Goal: Information Seeking & Learning: Find specific fact

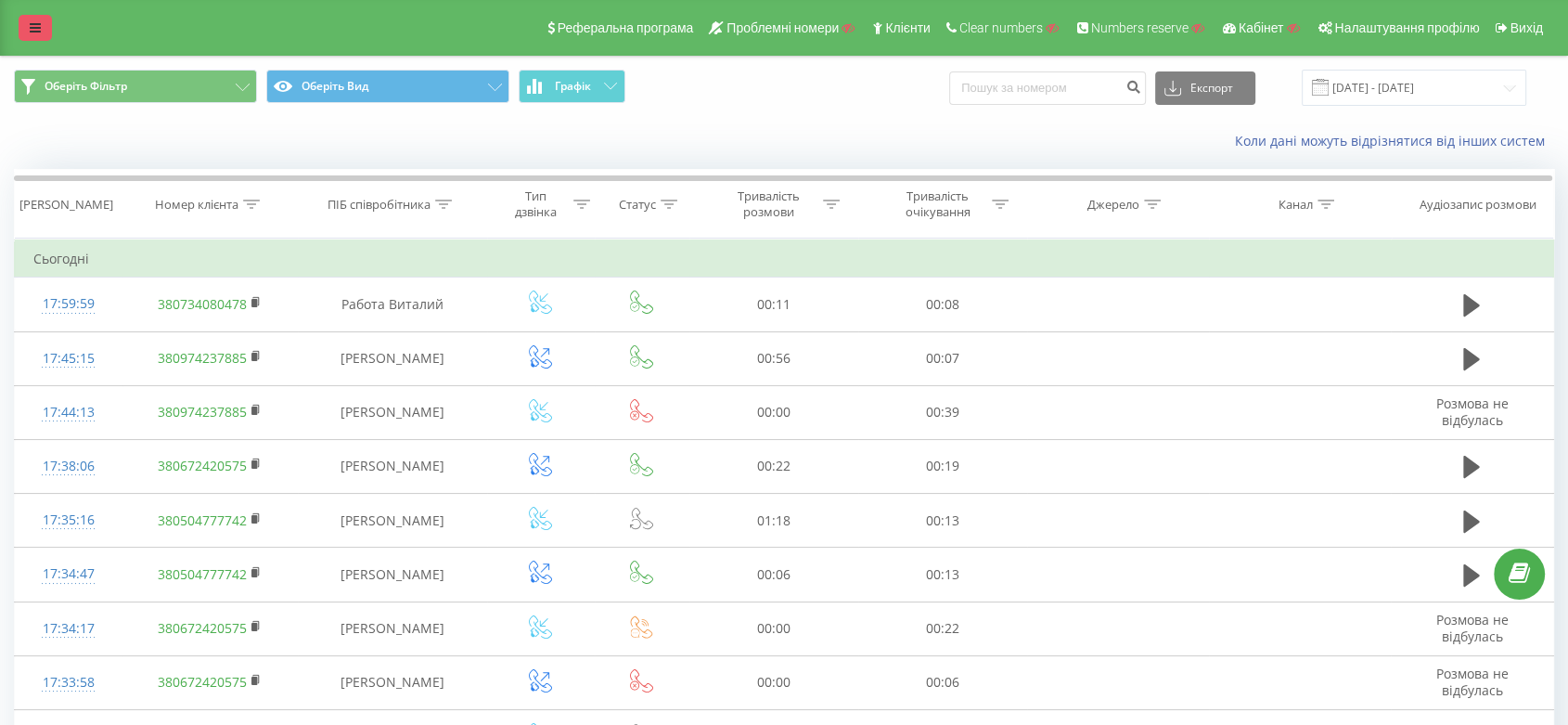
click at [33, 40] on link at bounding box center [34, 28] width 33 height 26
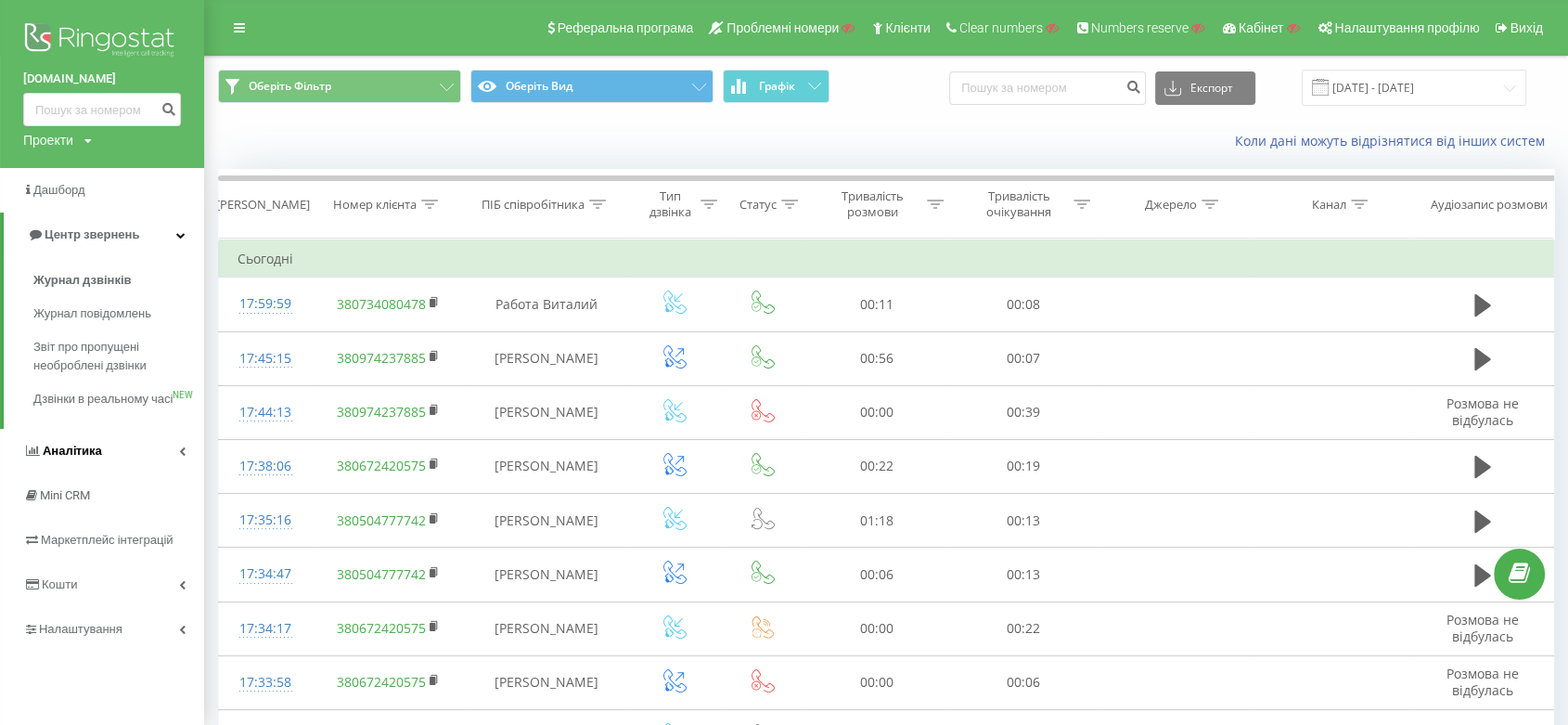
scroll to position [349, 0]
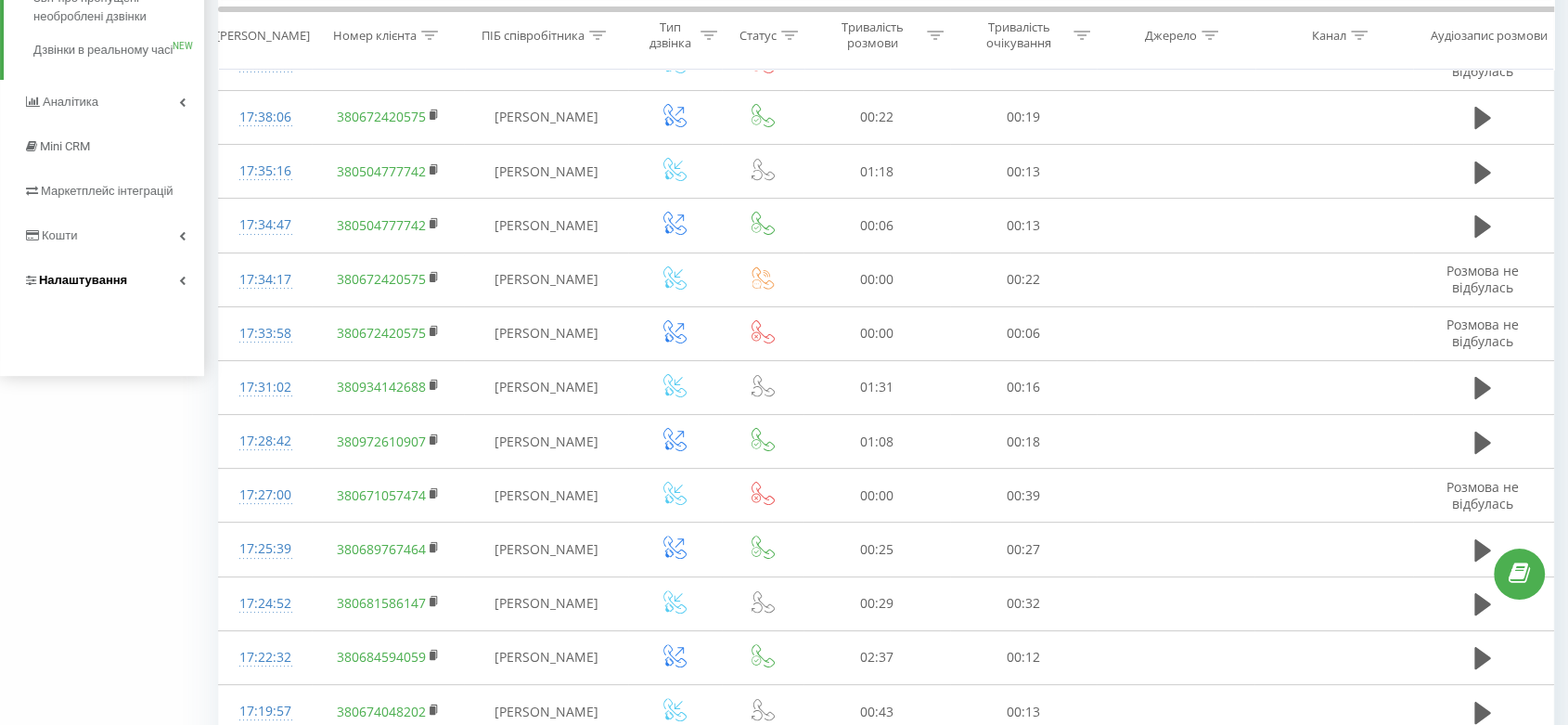
click at [125, 301] on link "Налаштування" at bounding box center [102, 280] width 205 height 45
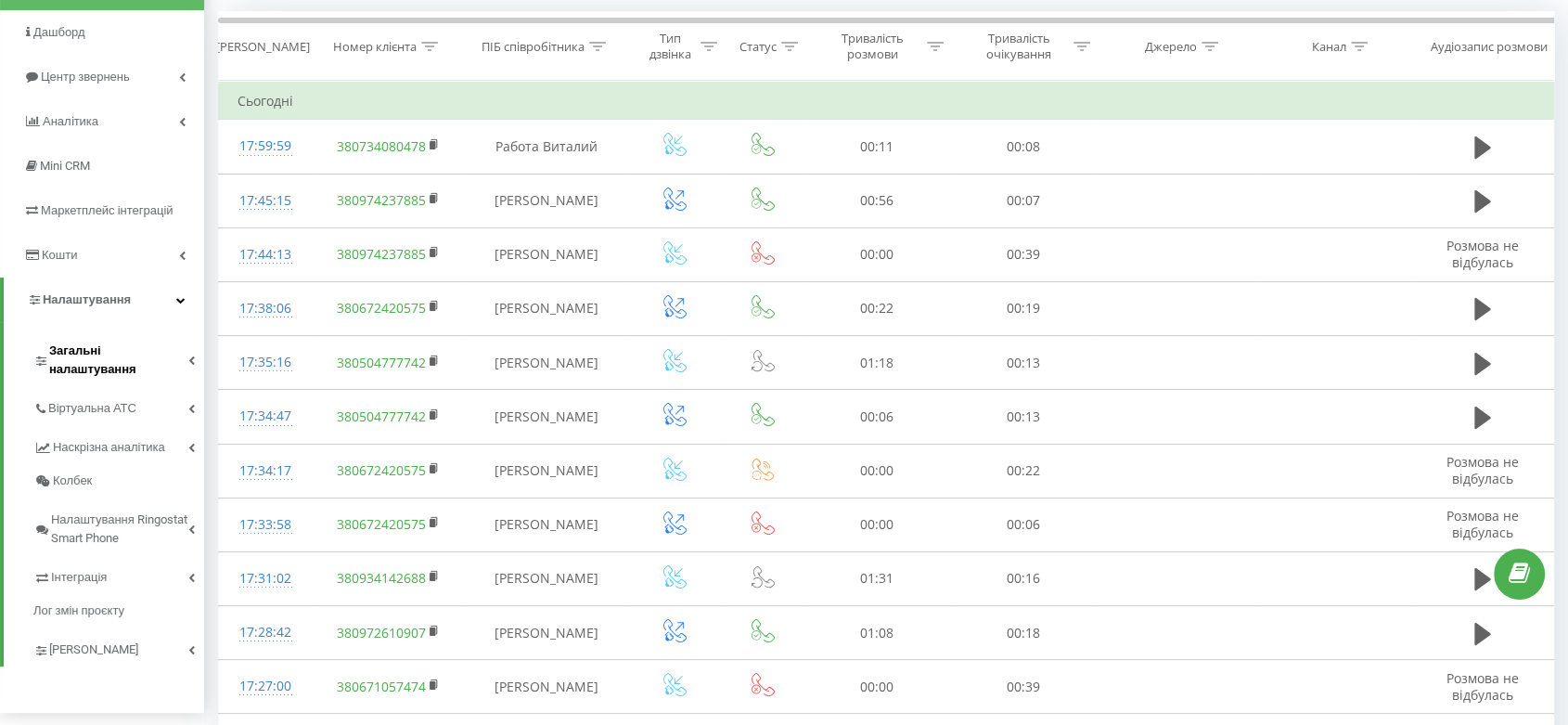
click at [126, 350] on span "Загальні налаштування" at bounding box center [119, 360] width 140 height 37
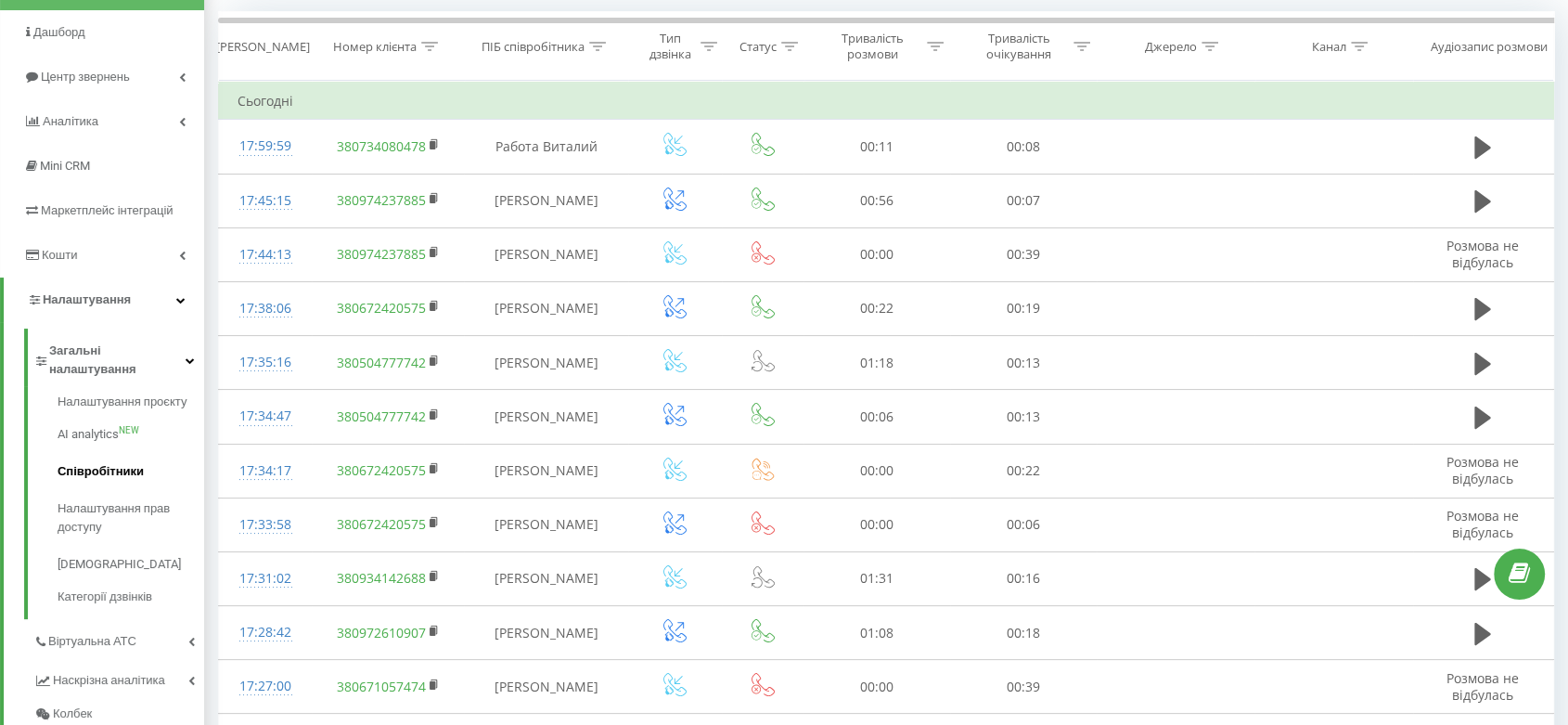
click at [115, 462] on span "Співробітники" at bounding box center [100, 471] width 86 height 18
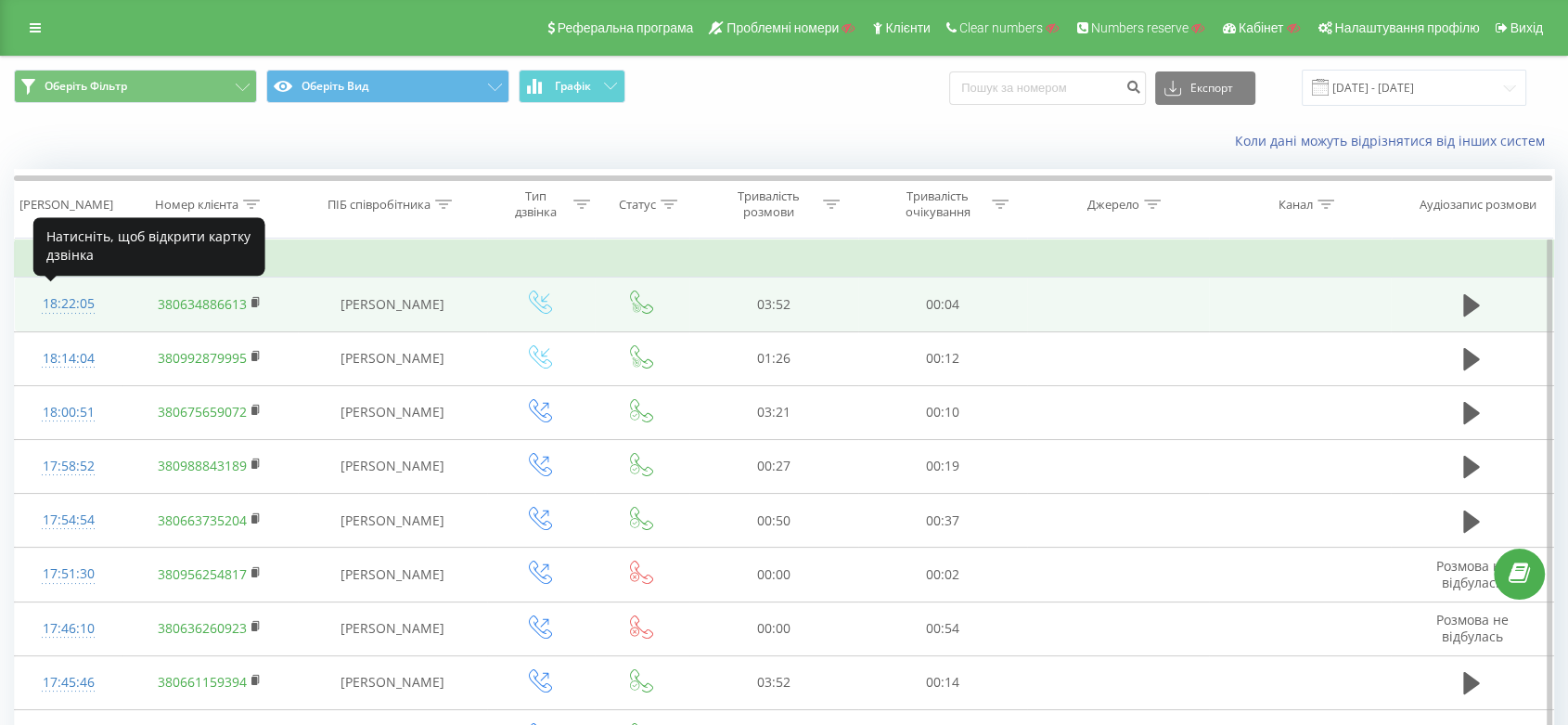
click at [54, 292] on div "18:22:05" at bounding box center [69, 304] width 71 height 36
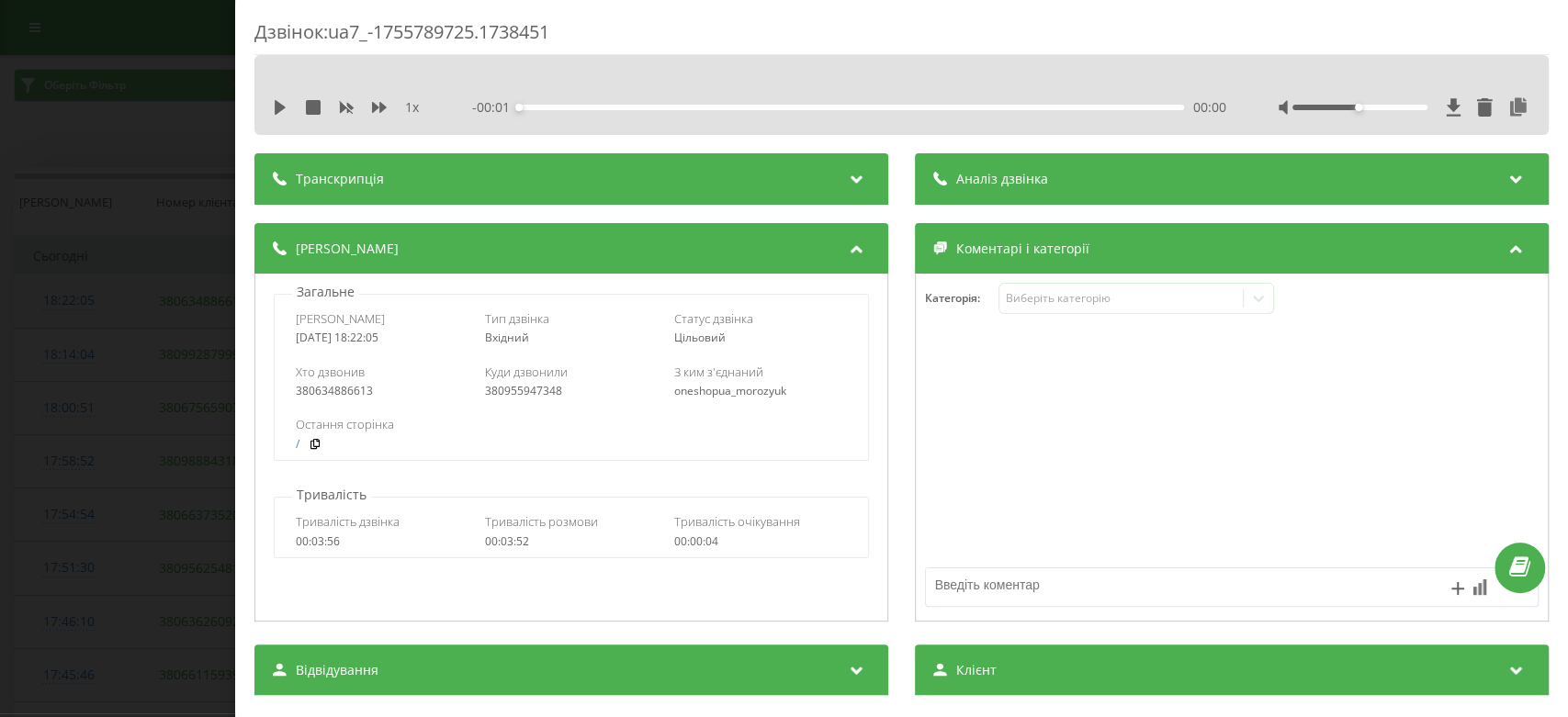
click at [53, 289] on div "Дзвінок : ua7_-1755789725.1738451 1 x - 00:01 00:00 00:00 Транскрипція Для AI-а…" at bounding box center [784, 358] width 1568 height 717
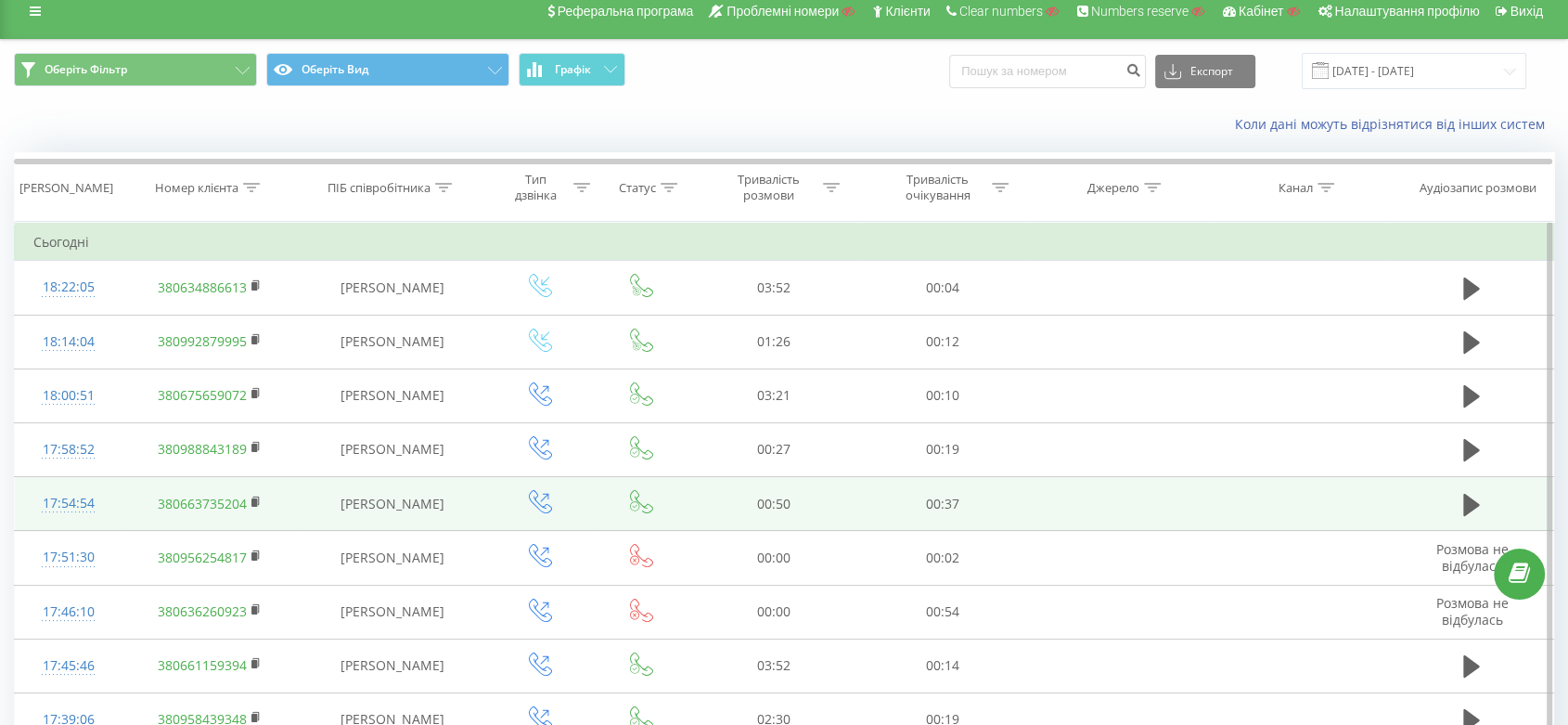
scroll to position [18, 0]
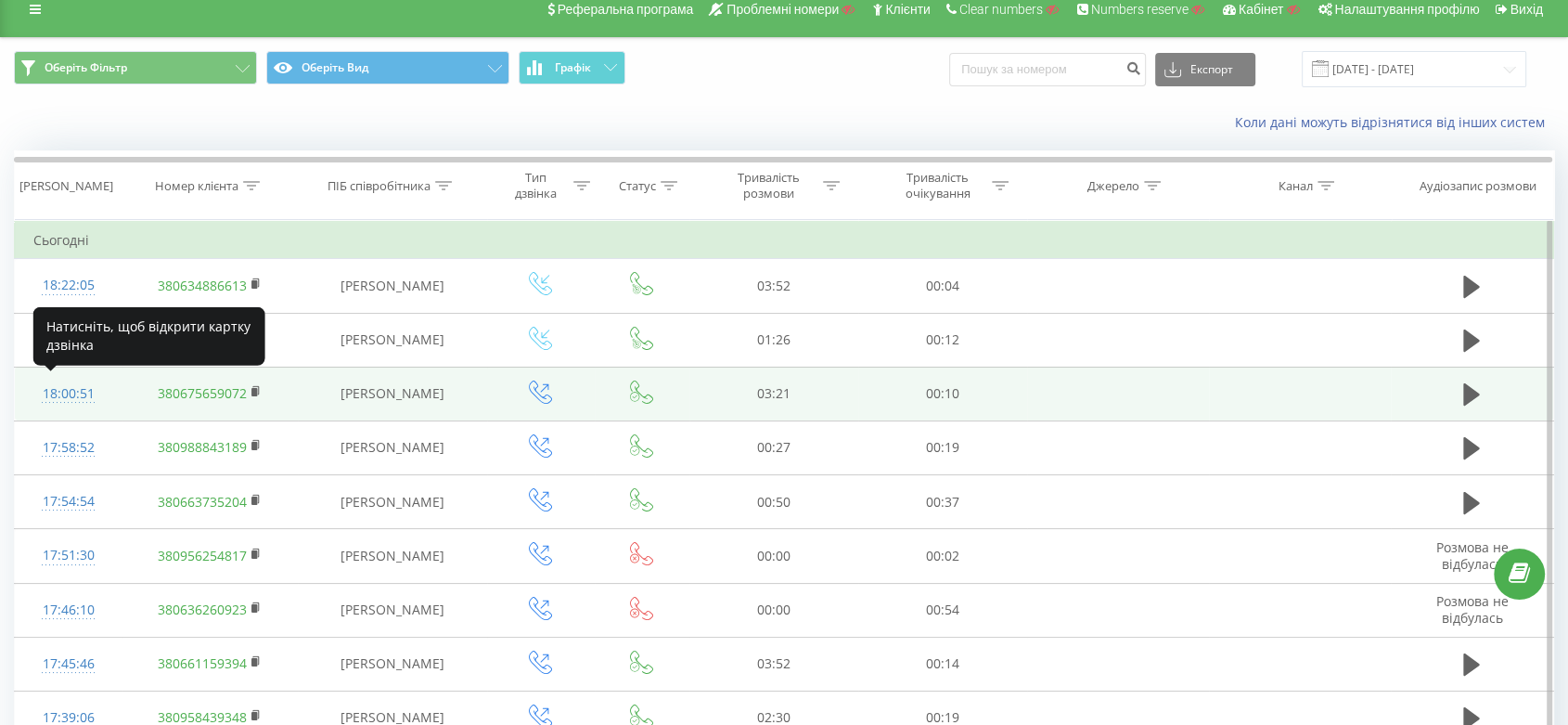
click at [76, 397] on div "18:00:51" at bounding box center [69, 394] width 71 height 36
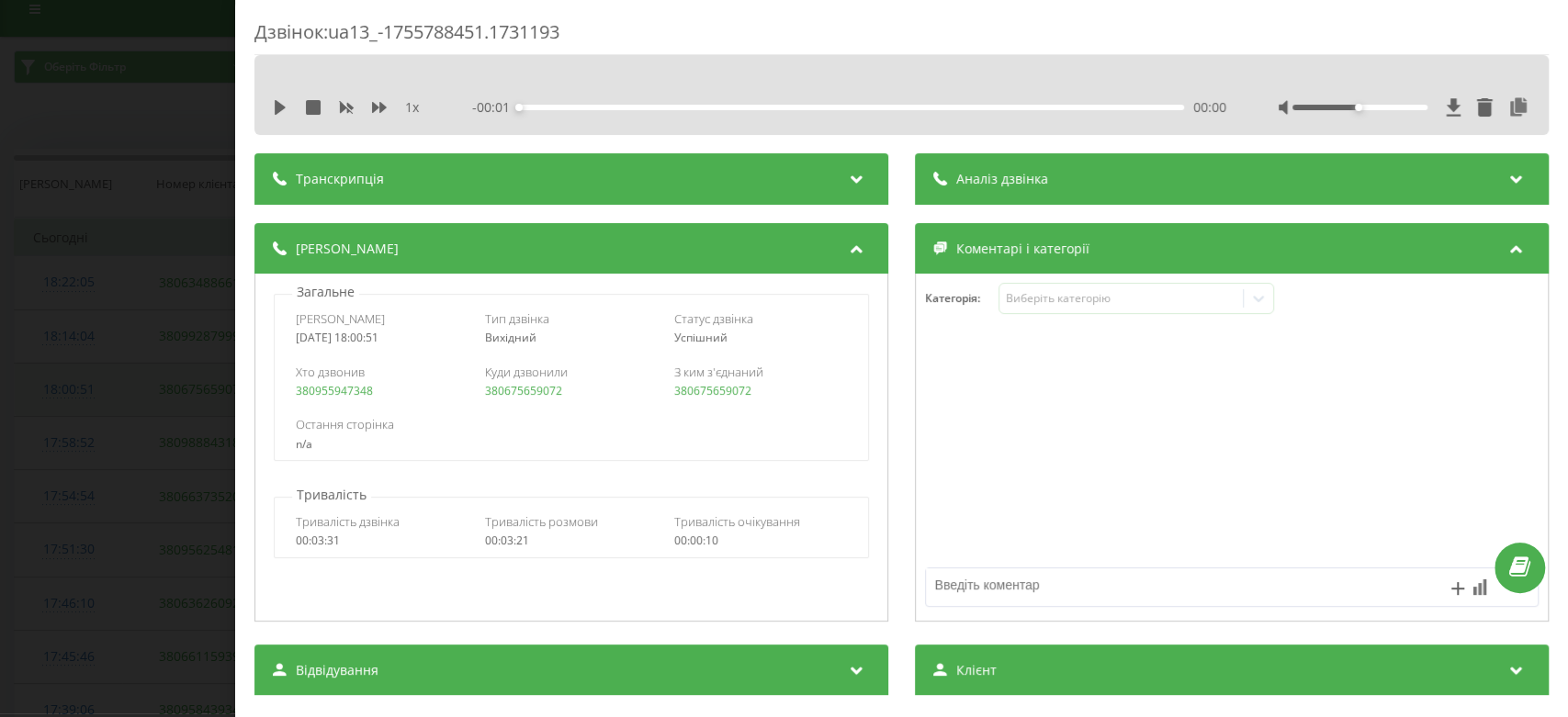
click at [76, 393] on div "Дзвінок : ua13_-1755788451.1731193 1 x - 00:01 00:00 00:00 Транскрипція Для AI-…" at bounding box center [784, 358] width 1568 height 717
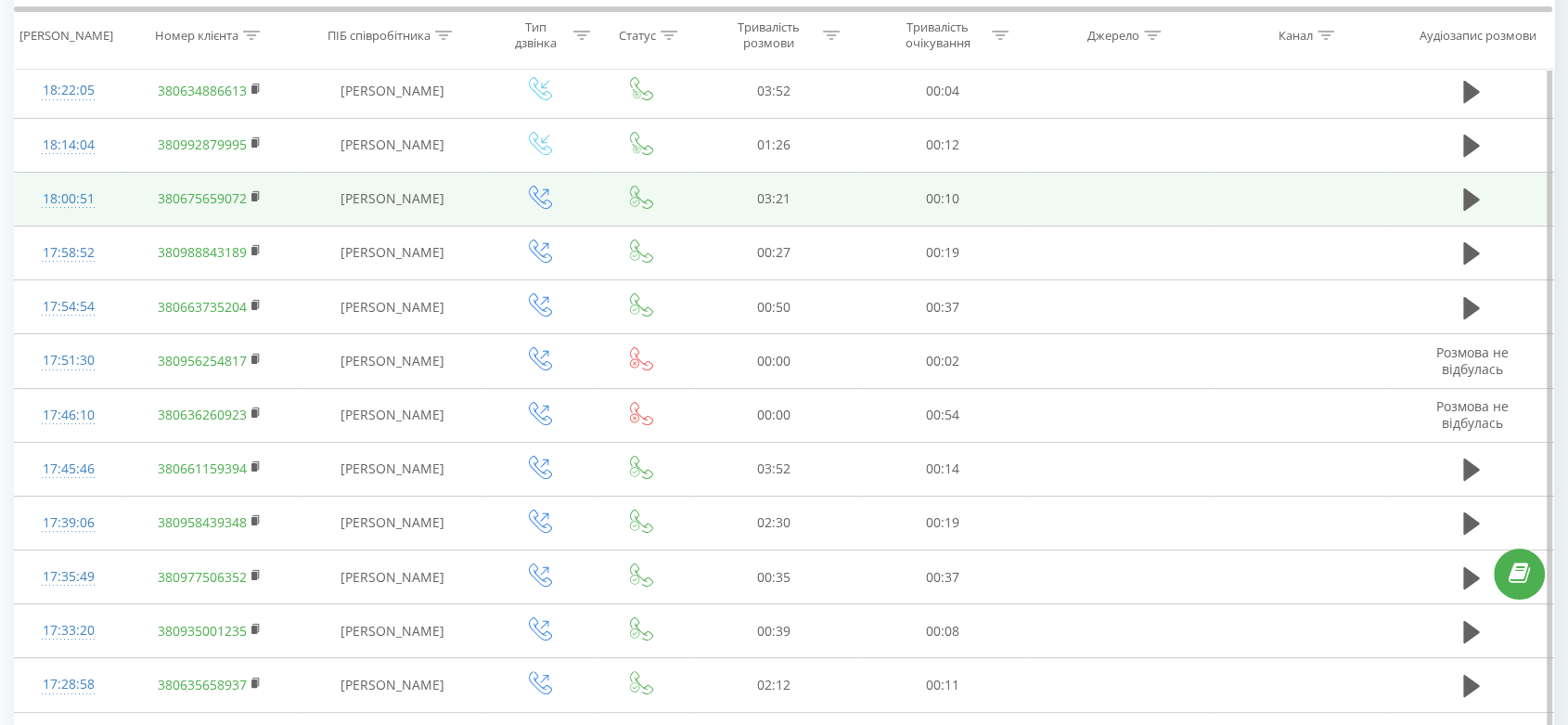
scroll to position [267, 0]
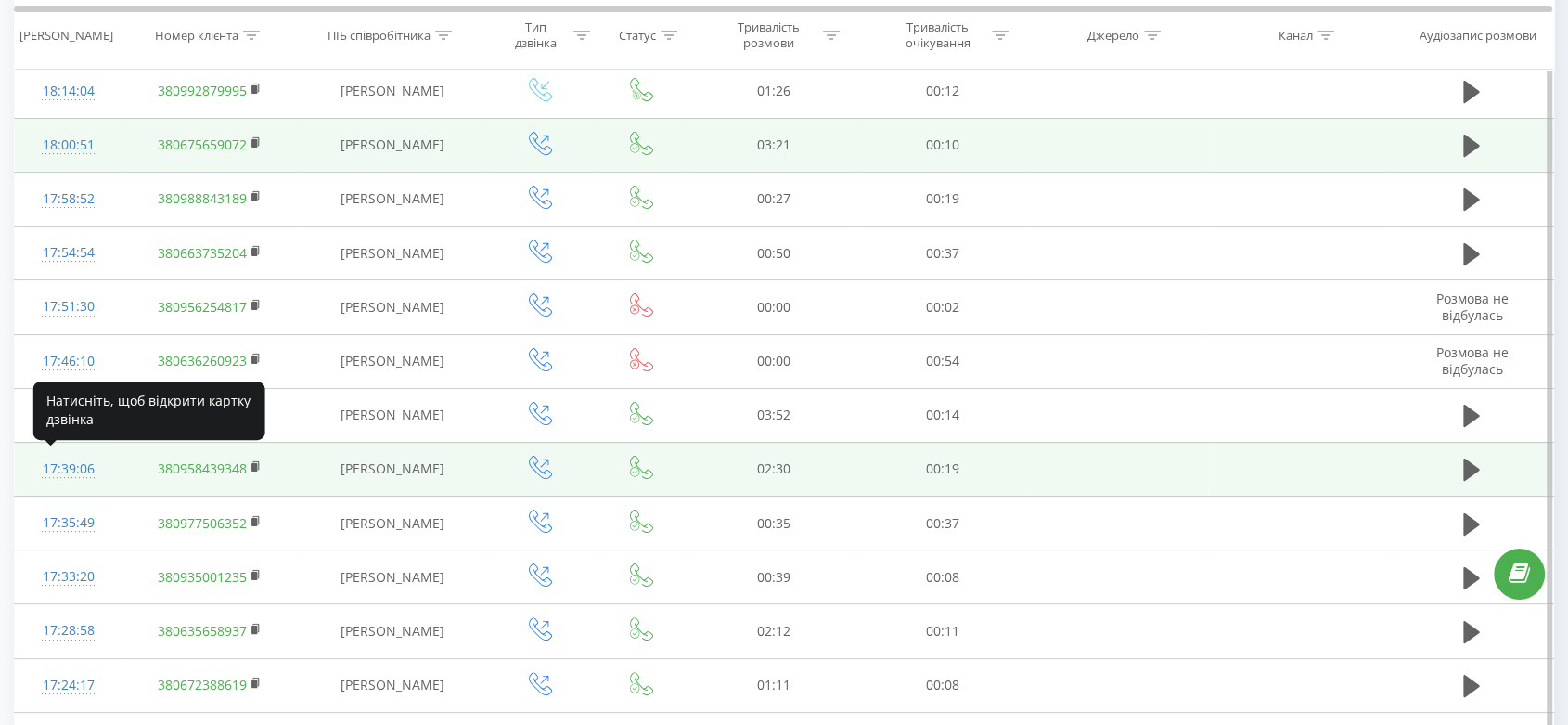
click at [81, 456] on div "17:39:06" at bounding box center [69, 470] width 71 height 36
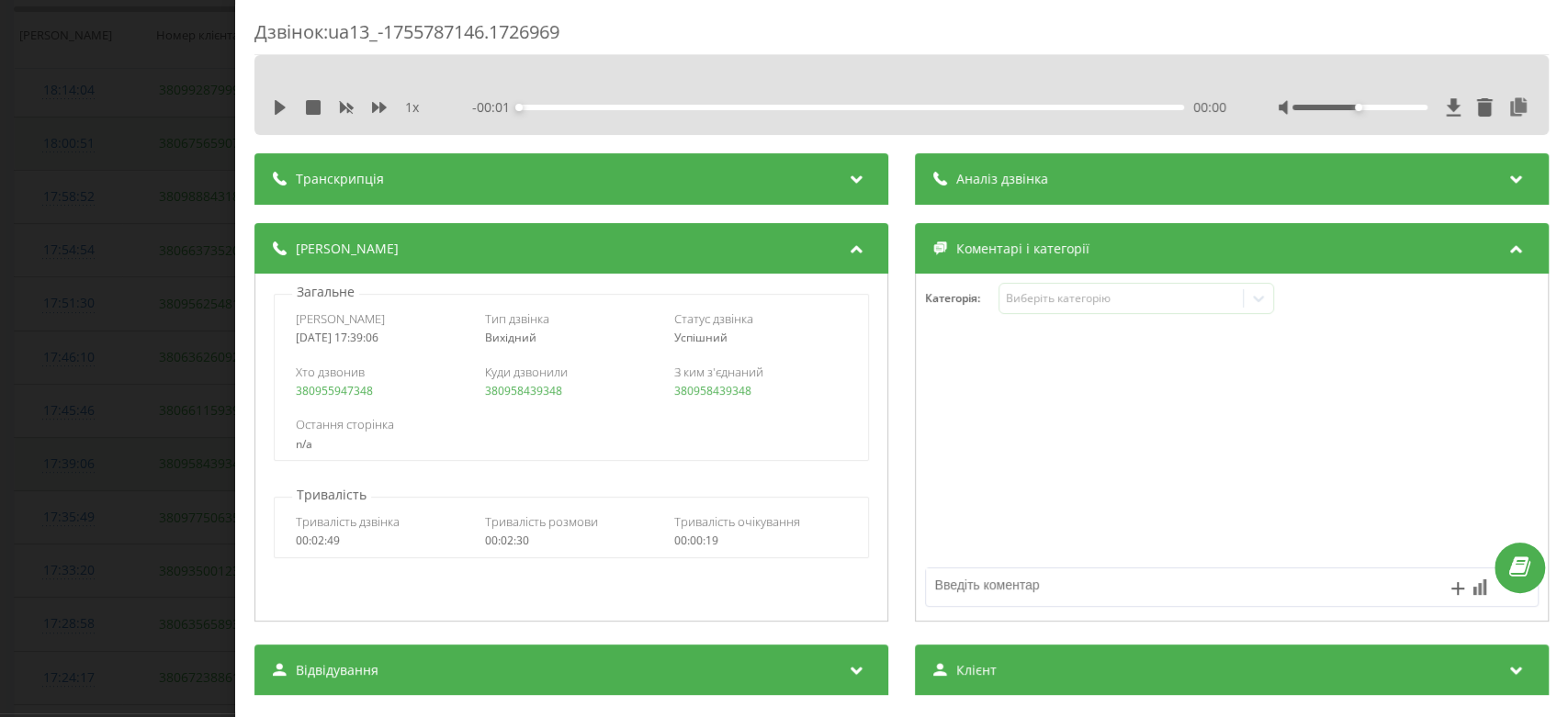
click at [80, 451] on div "Дзвінок : ua13_-1755787146.1726969 1 x - 00:01 00:00 00:00 Транскрипція Для AI-…" at bounding box center [784, 358] width 1568 height 717
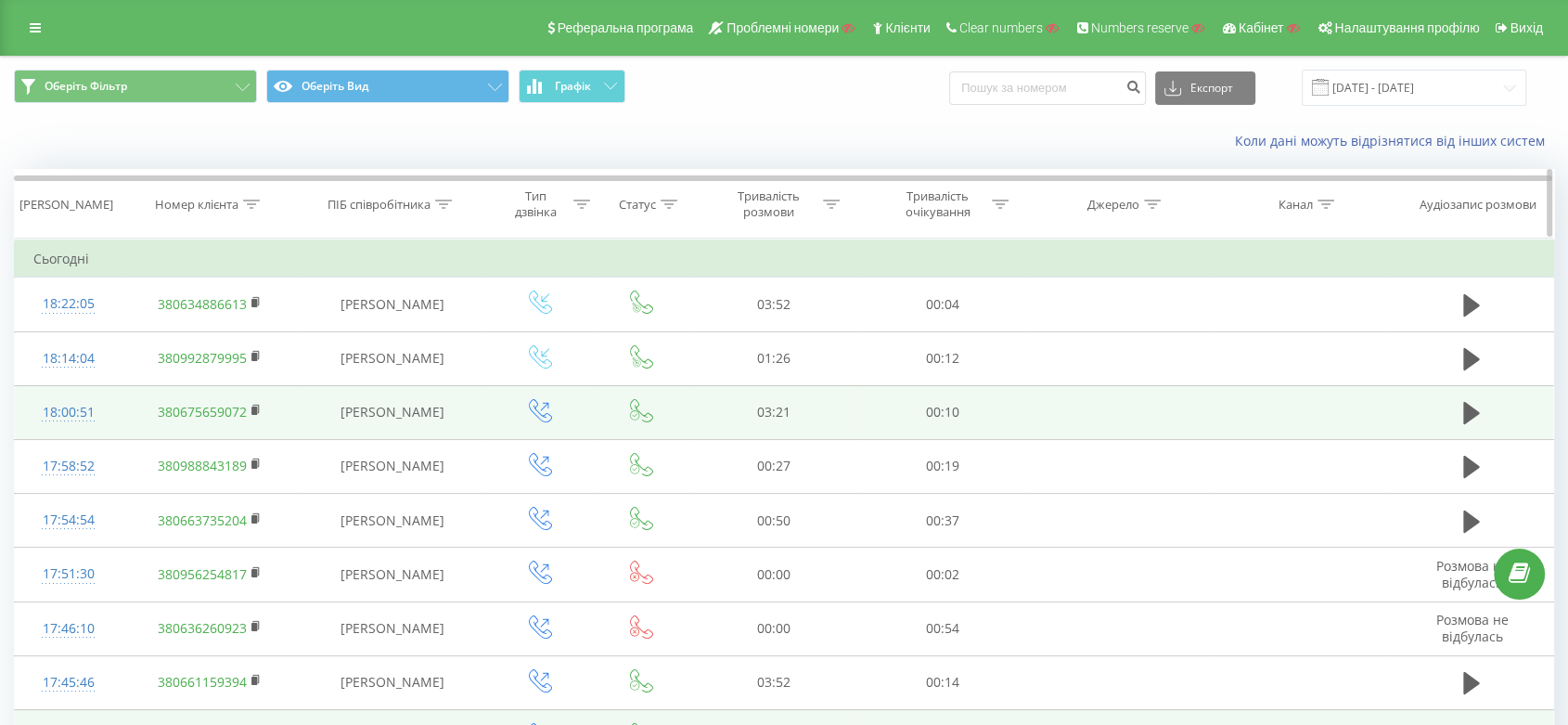
click at [424, 204] on div "ПІБ співробітника" at bounding box center [380, 205] width 103 height 15
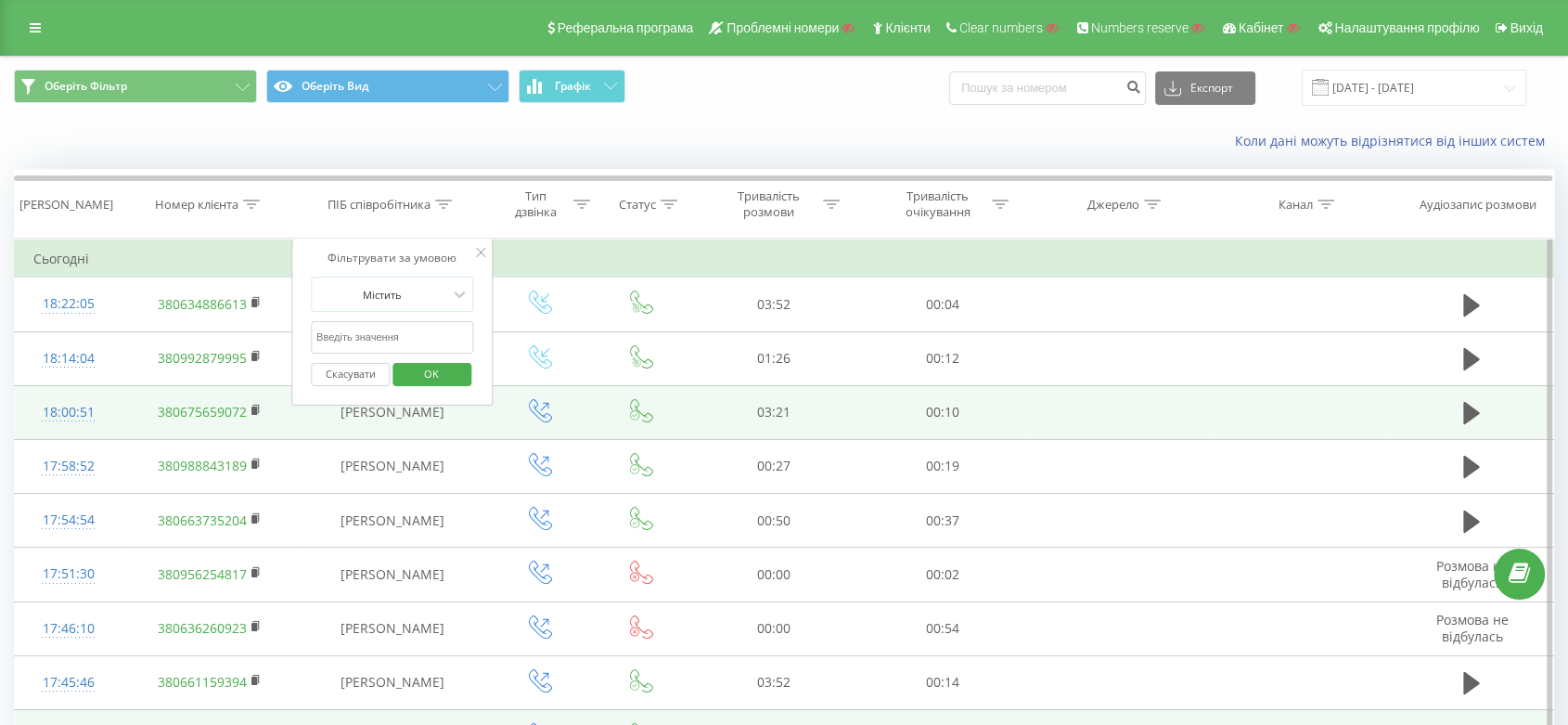
click at [394, 339] on input "text" at bounding box center [392, 338] width 163 height 33
type input "[PERSON_NAME]"
click button "OK" at bounding box center [432, 374] width 78 height 23
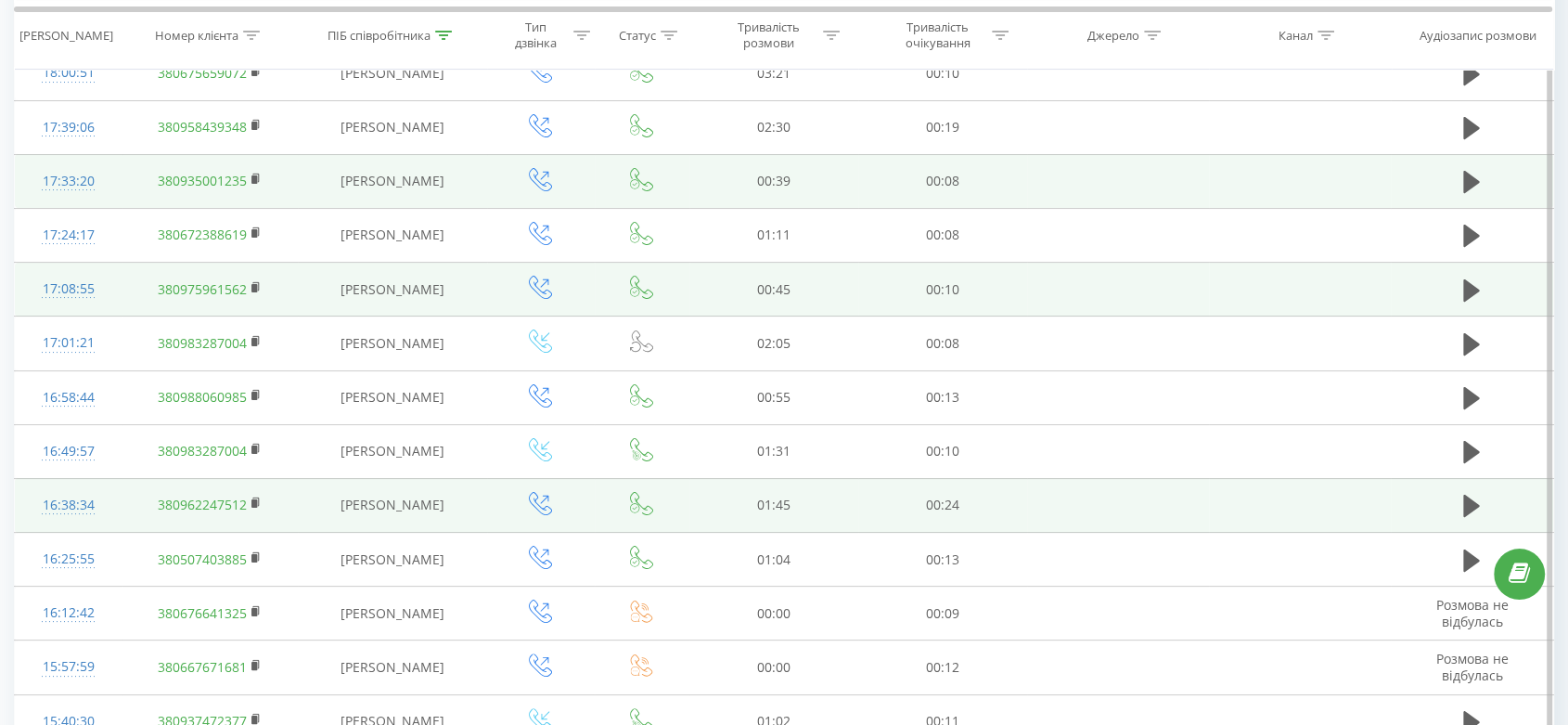
scroll to position [243, 0]
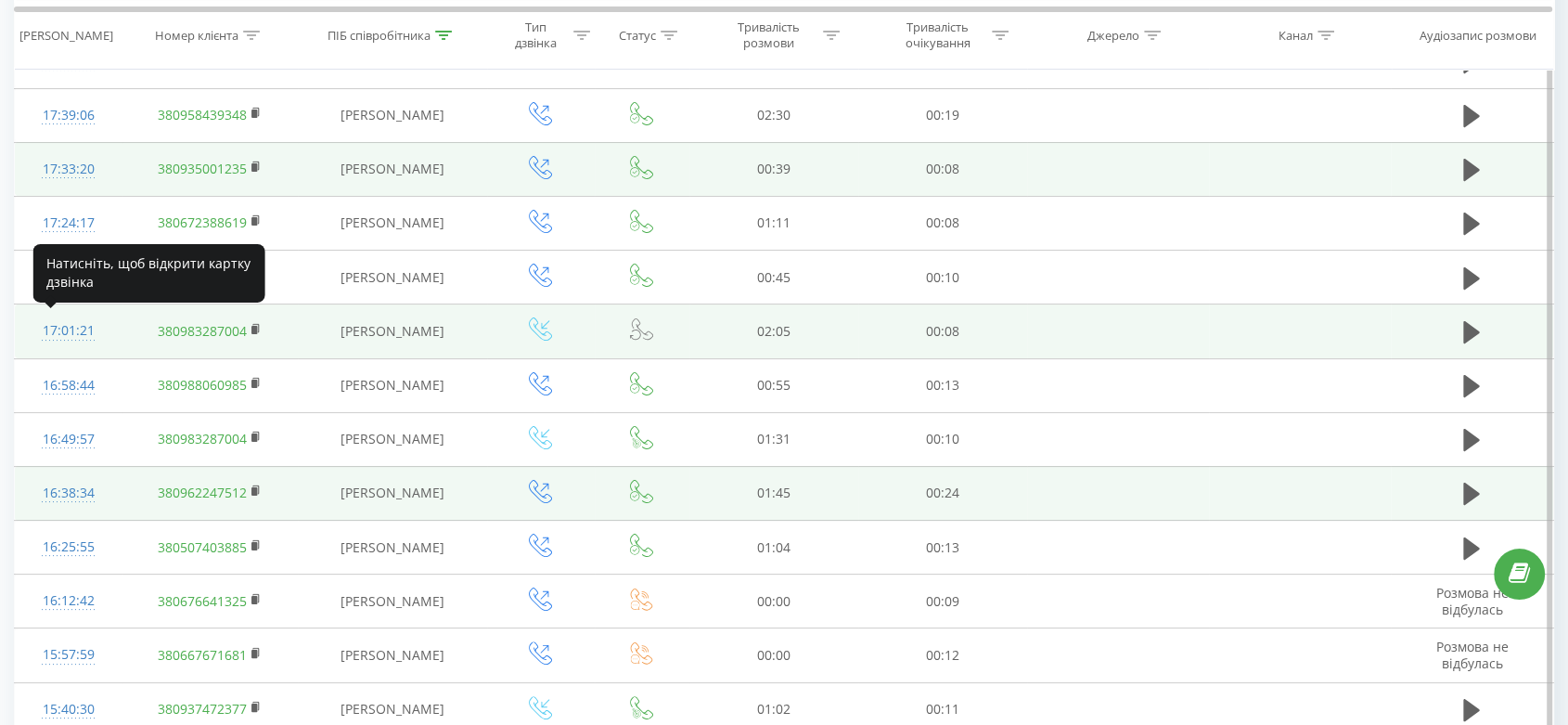
click at [59, 321] on div "17:01:21" at bounding box center [69, 331] width 71 height 36
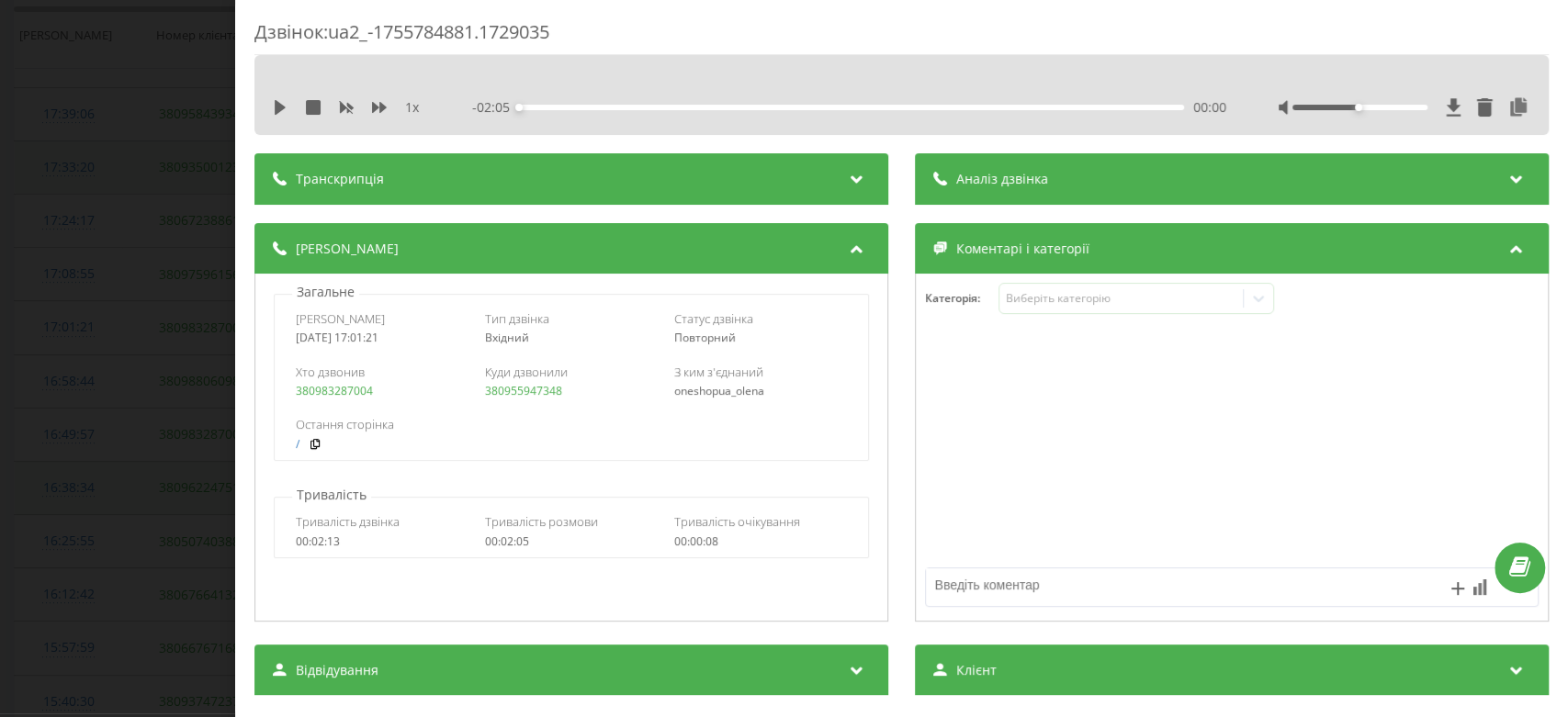
click at [75, 378] on div "Дзвінок : ua2_-1755784881.1729035 1 x - 02:05 00:00 00:00 Транскрипція Для AI-а…" at bounding box center [784, 358] width 1568 height 717
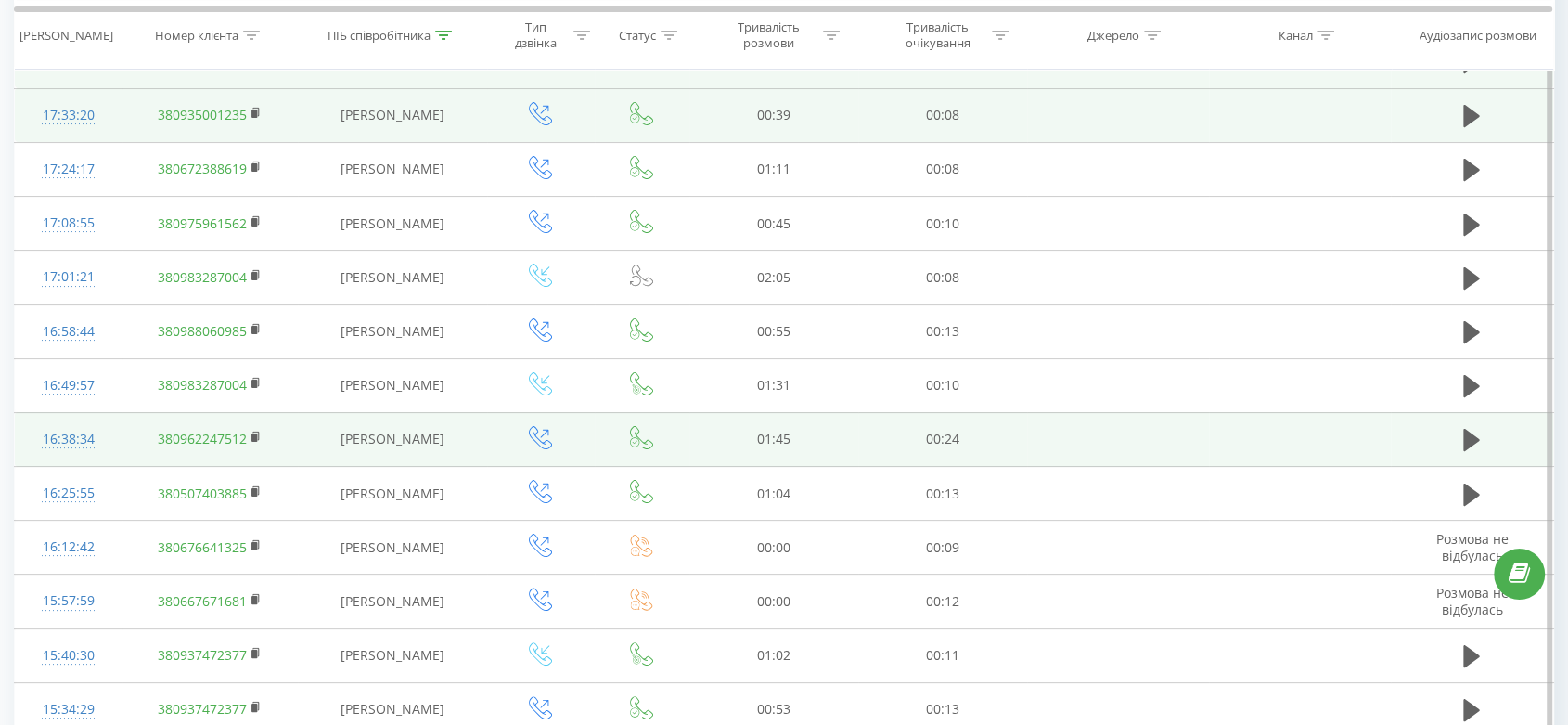
scroll to position [215, 0]
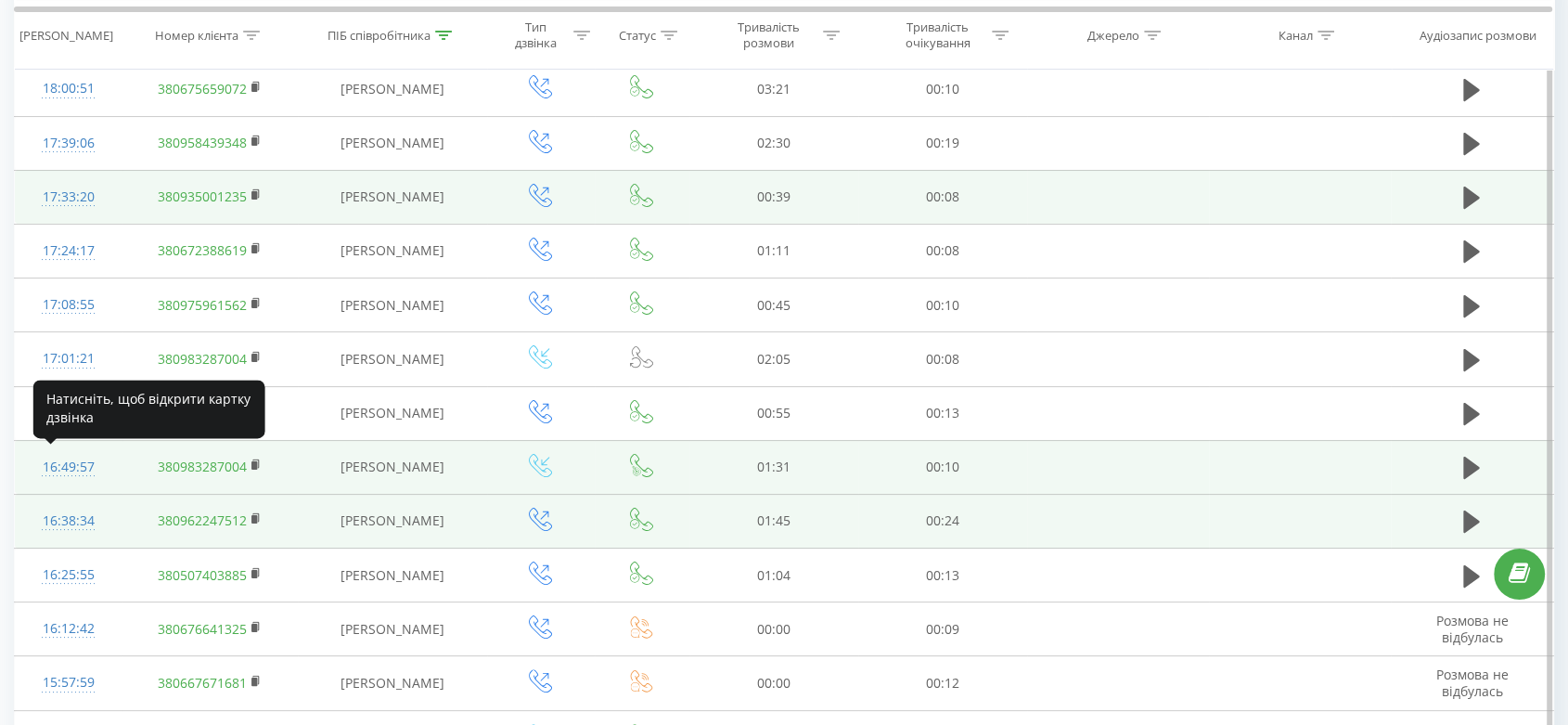
click at [87, 469] on div "16:49:57" at bounding box center [69, 468] width 71 height 36
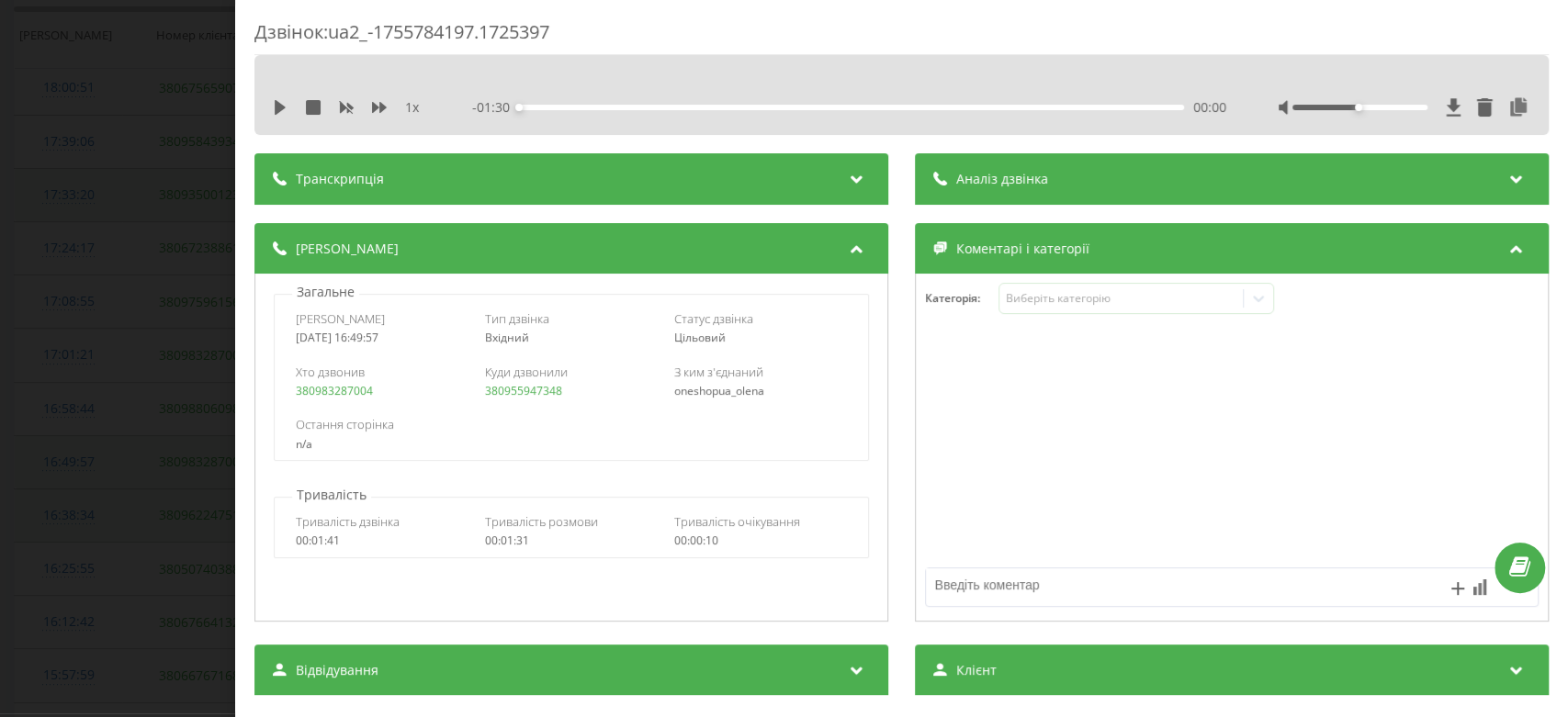
click at [86, 463] on div "Дзвінок : ua2_-1755784197.1725397 1 x - 01:30 00:00 00:00 Транскрипція Для AI-а…" at bounding box center [784, 358] width 1568 height 717
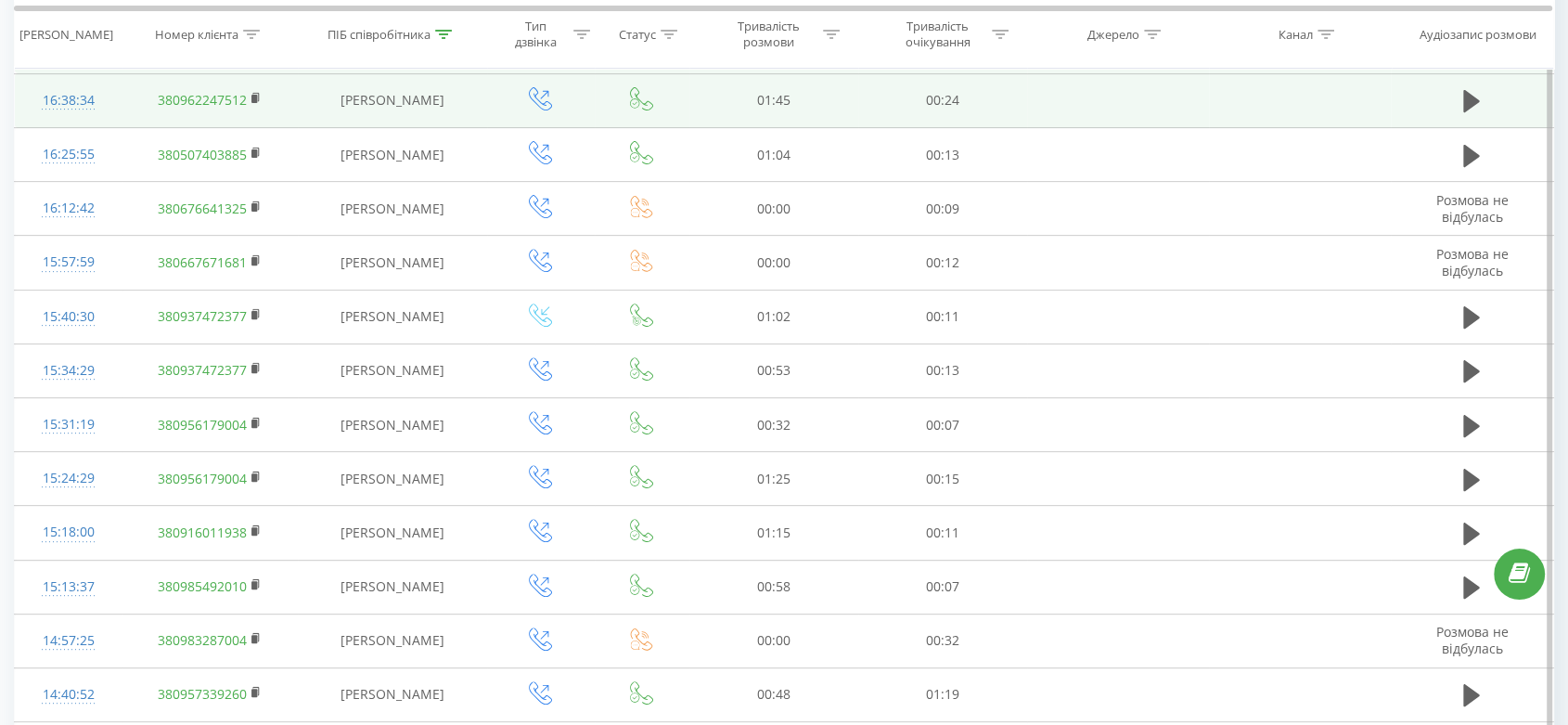
scroll to position [638, 0]
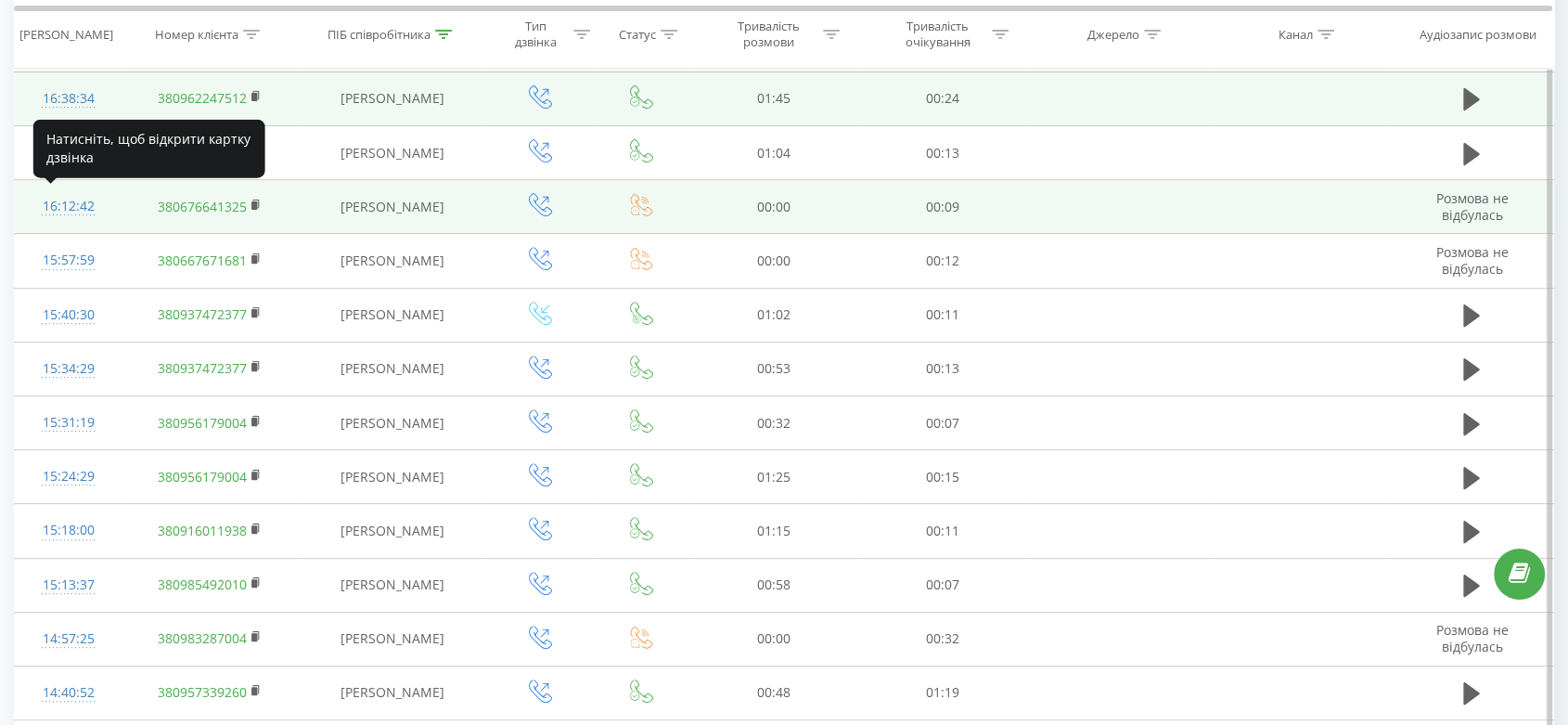
click at [76, 202] on div "16:12:42" at bounding box center [69, 207] width 71 height 36
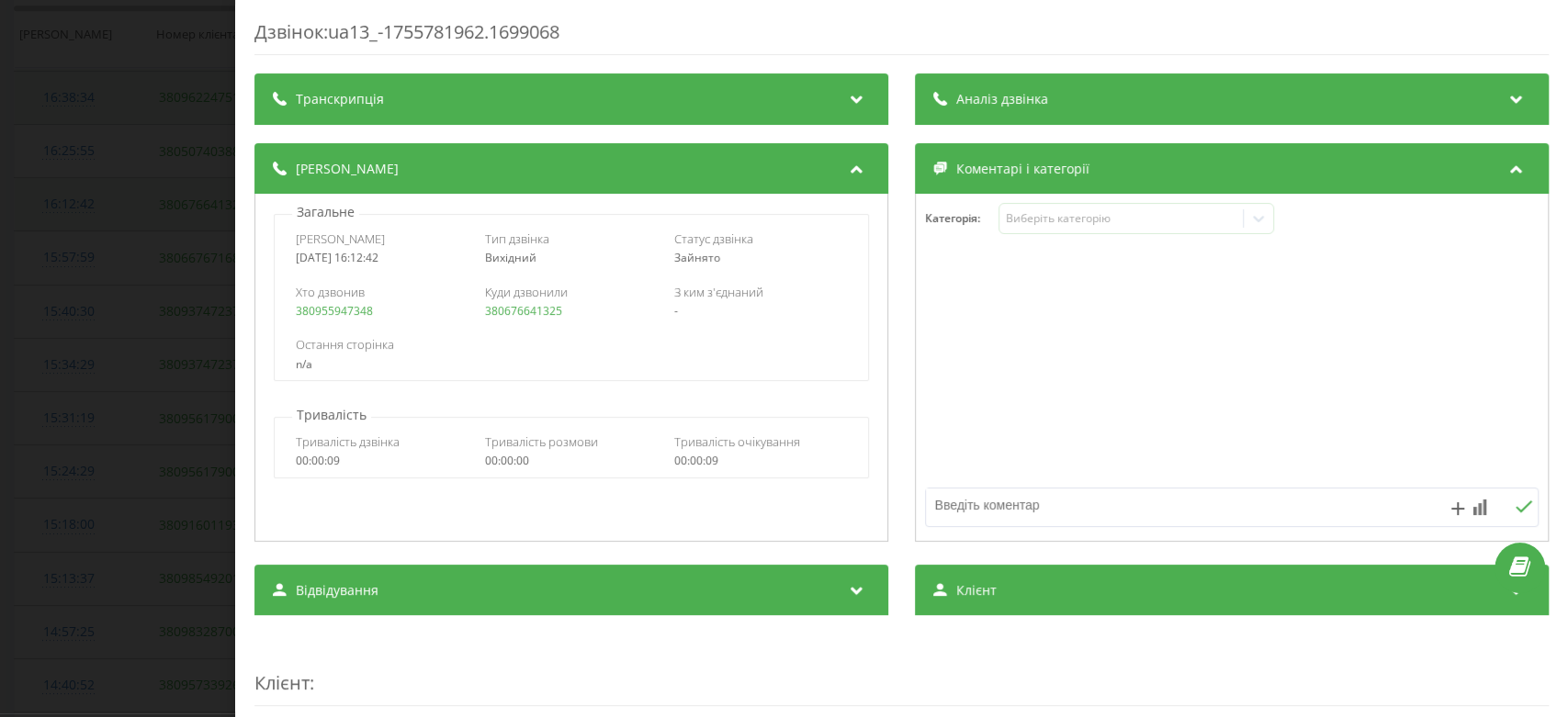
click at [75, 200] on div "Дзвінок : ua13_-1755781962.1699068 Транскрипція Для AI-аналізу майбутніх дзвінк…" at bounding box center [784, 358] width 1568 height 717
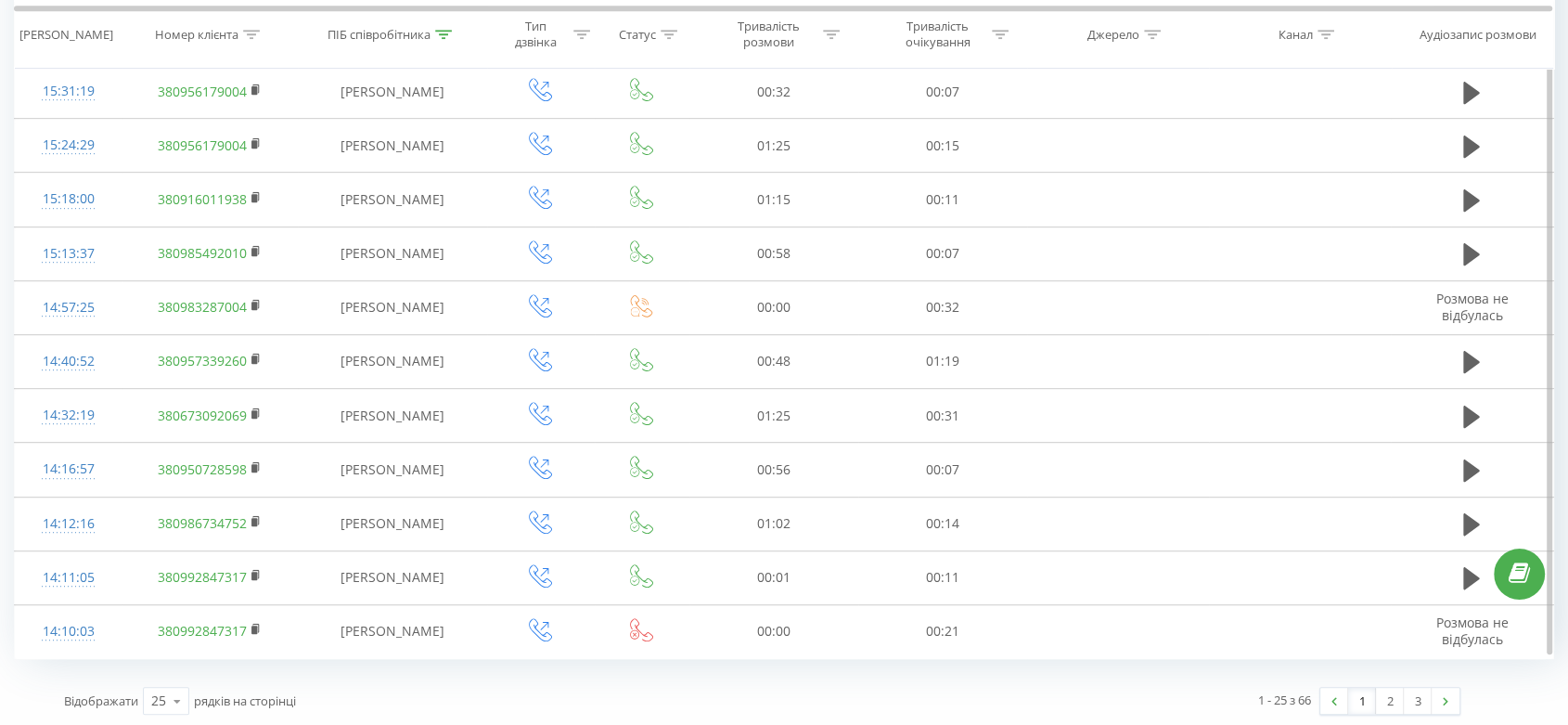
scroll to position [968, 0]
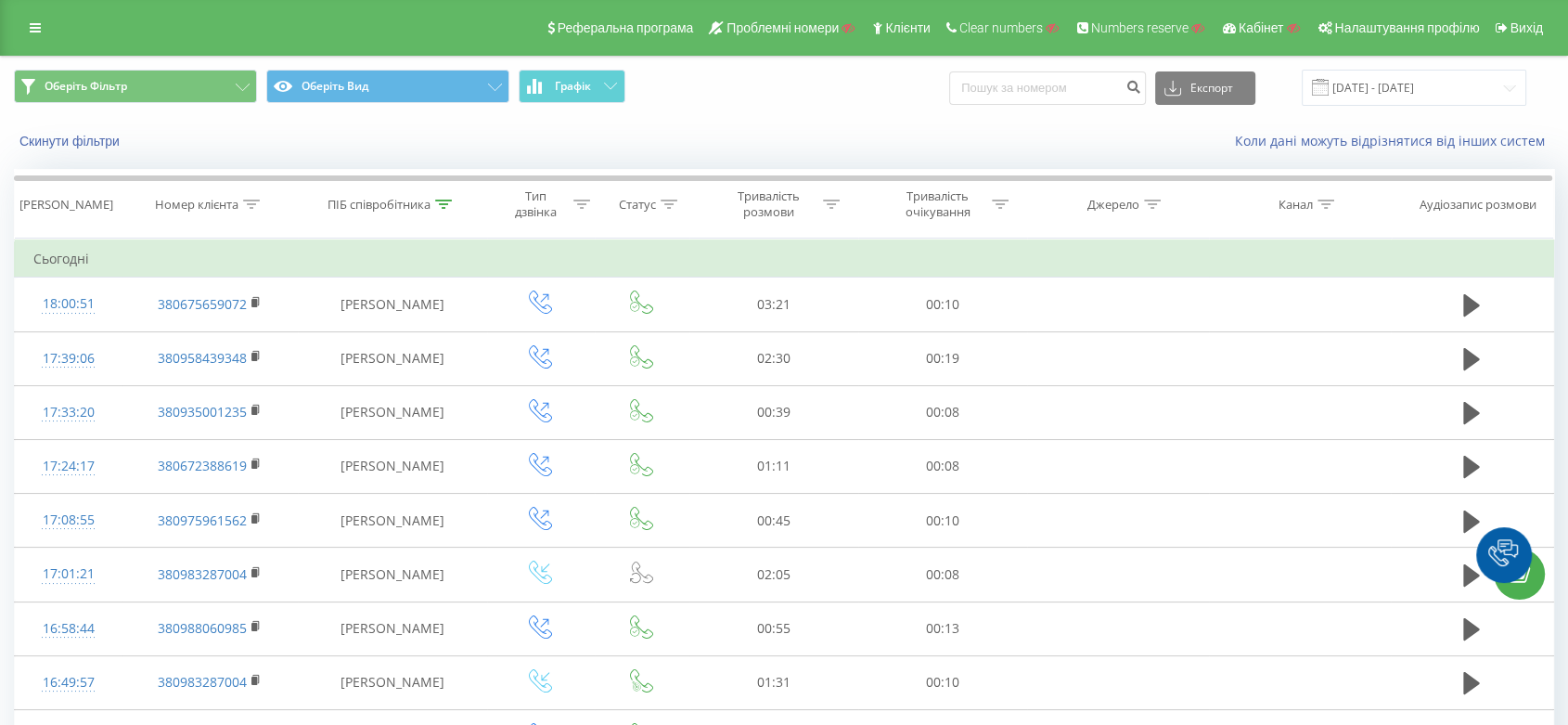
click at [34, 27] on icon at bounding box center [35, 28] width 11 height 13
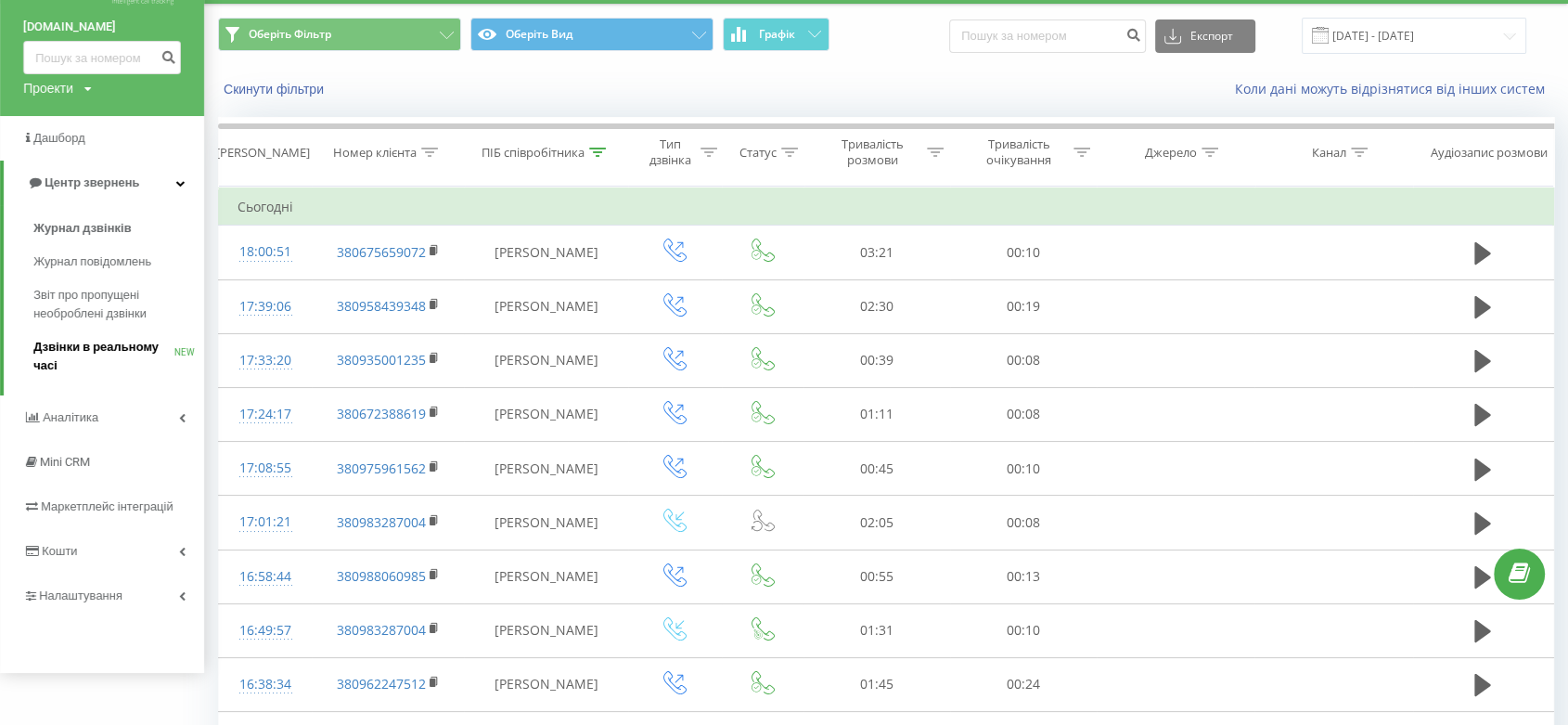
scroll to position [50, 0]
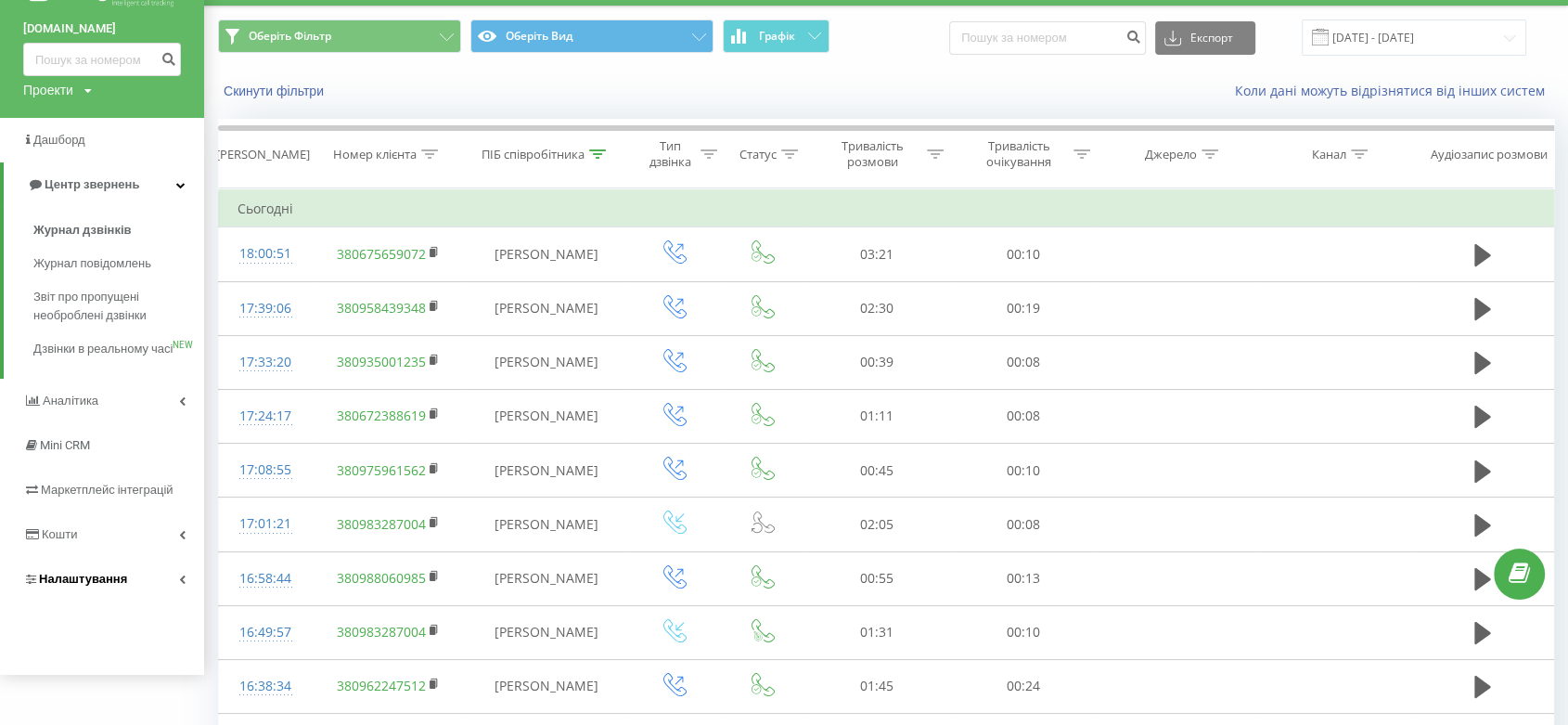
click at [138, 599] on link "Налаштування" at bounding box center [102, 579] width 205 height 45
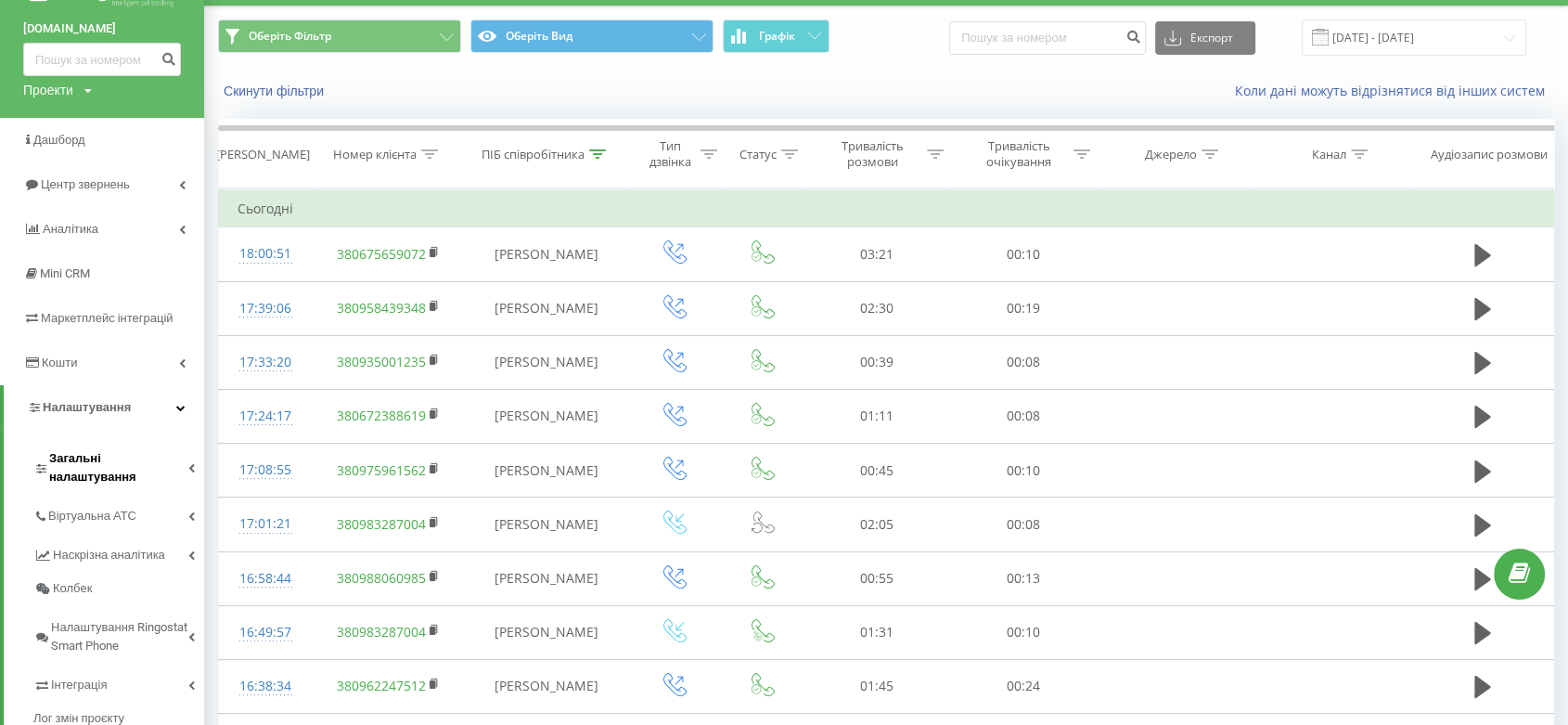
click at [142, 461] on span "Загальні налаштування" at bounding box center [119, 468] width 140 height 37
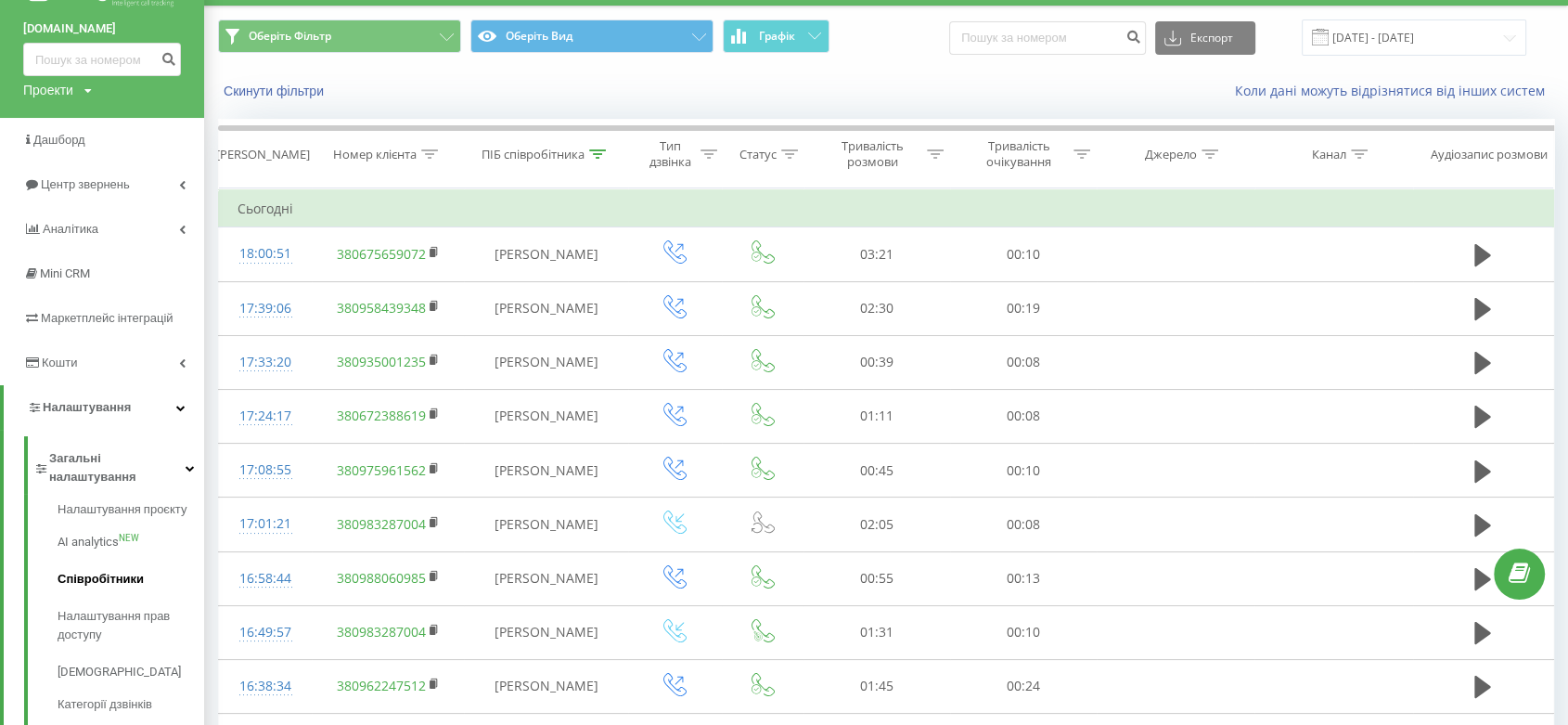
scroll to position [357, 0]
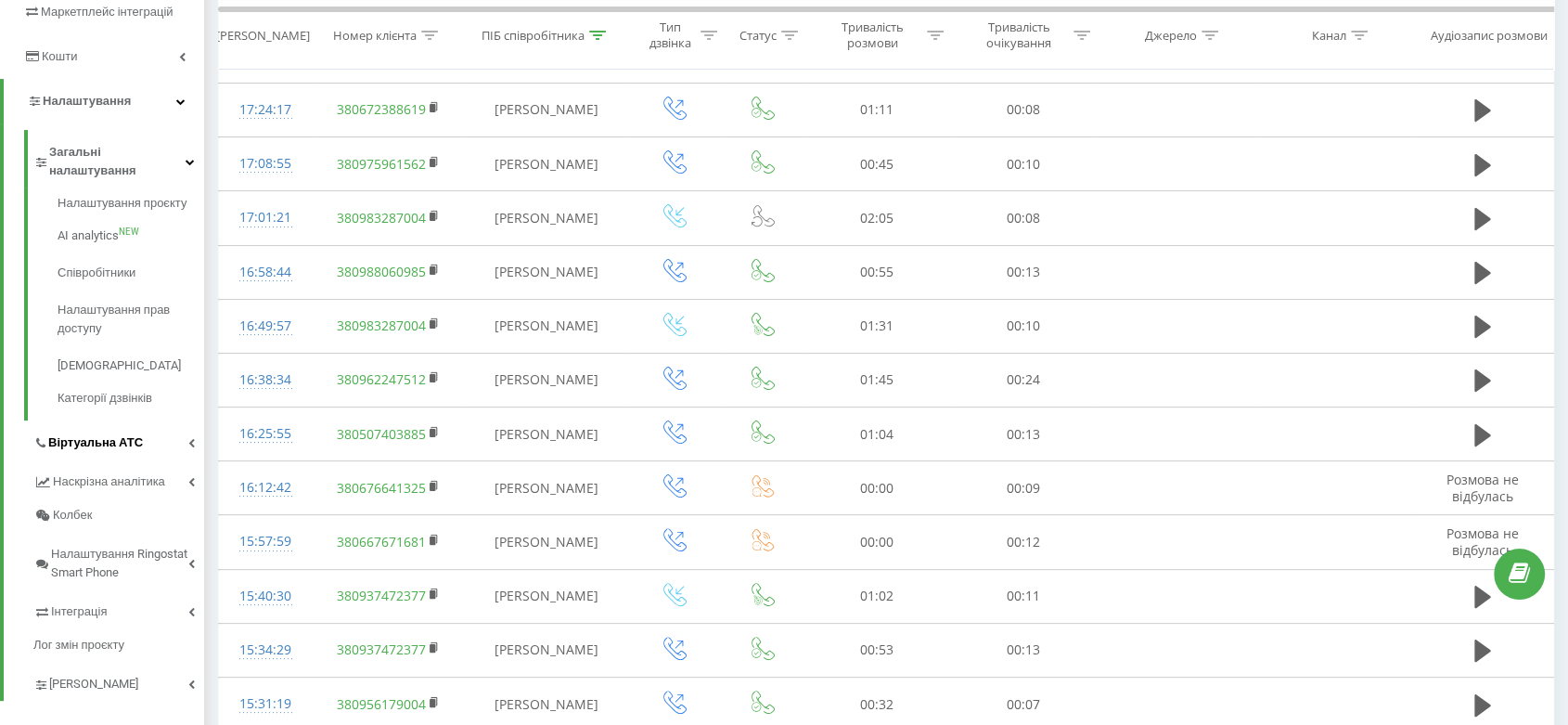
click at [134, 433] on span "Віртуальна АТС" at bounding box center [95, 442] width 95 height 18
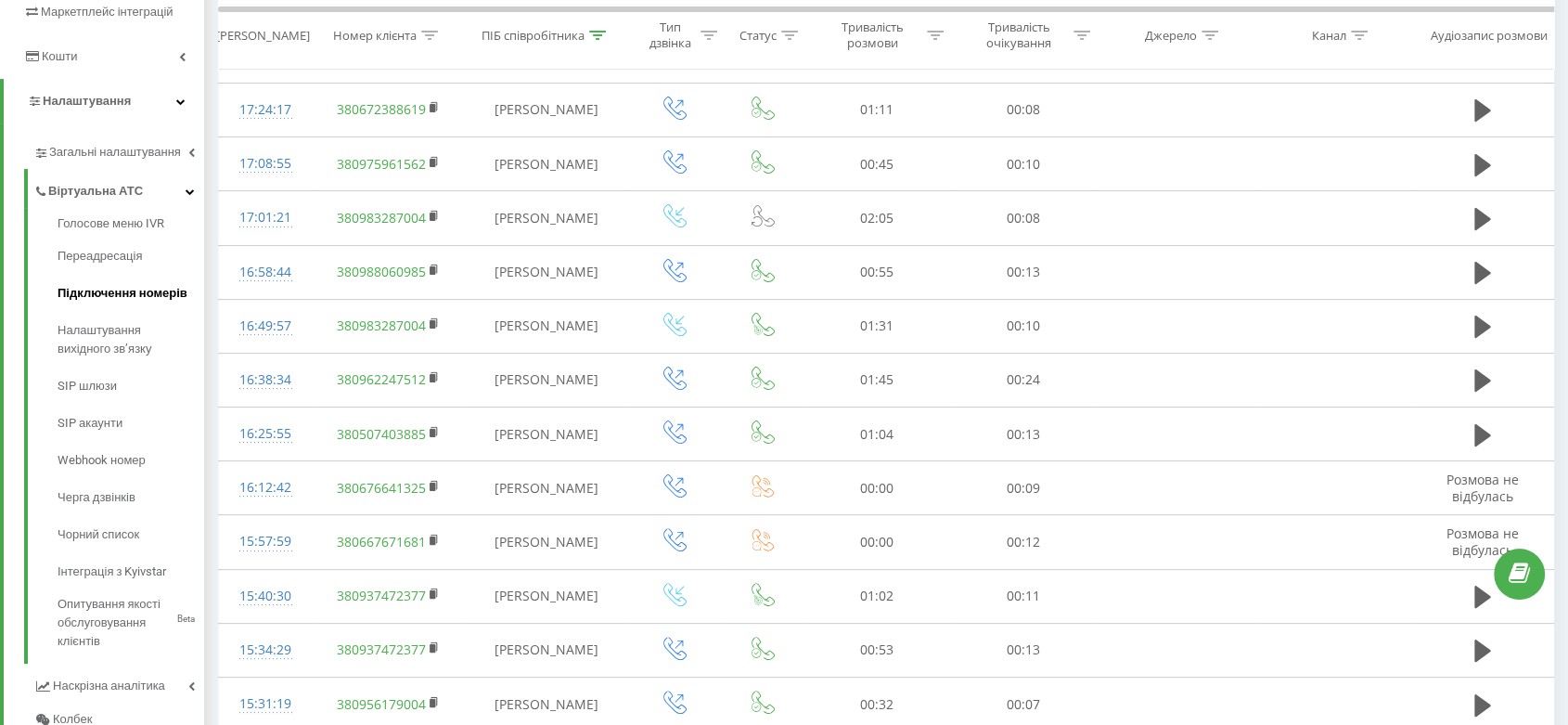
click at [113, 296] on span "Підключення номерів" at bounding box center [122, 293] width 130 height 18
